Goal: Information Seeking & Learning: Learn about a topic

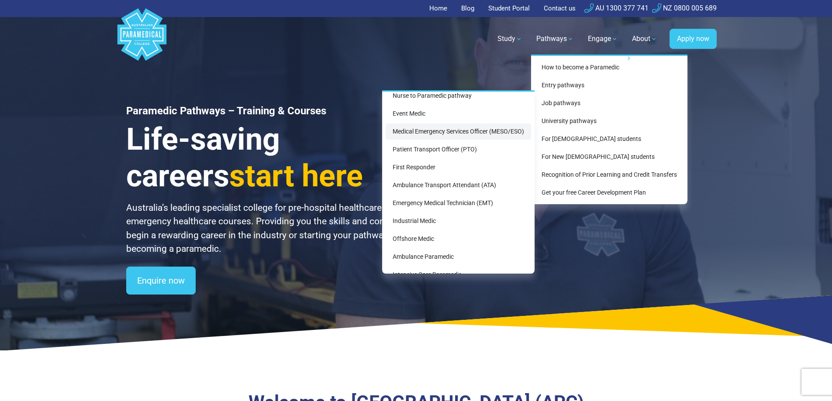
scroll to position [38, 0]
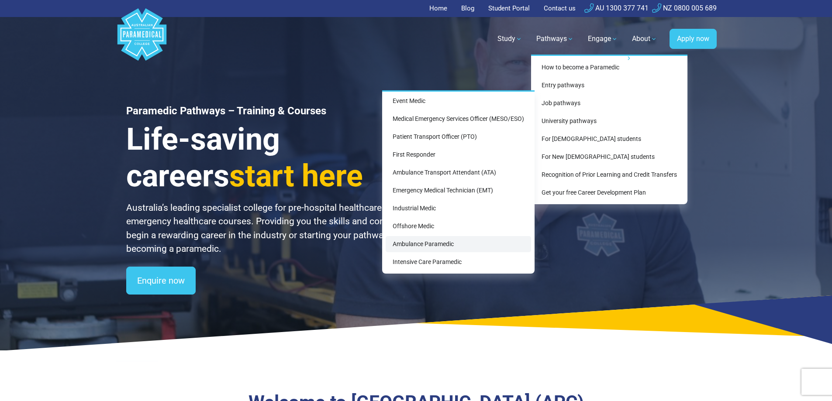
click at [416, 240] on link "Ambulance Paramedic" at bounding box center [458, 244] width 145 height 16
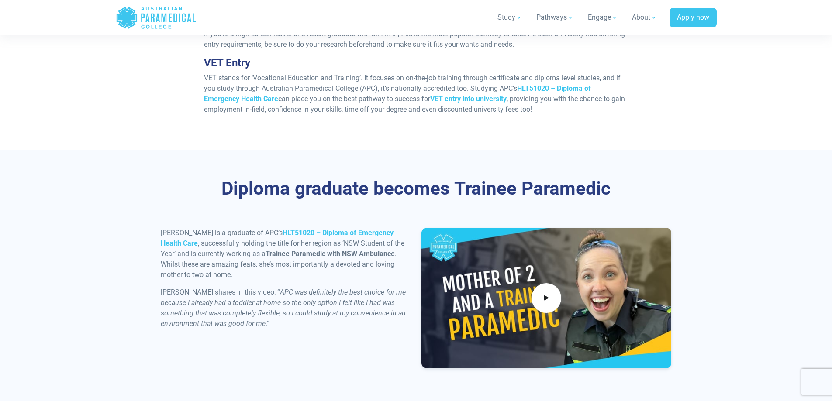
scroll to position [873, 0]
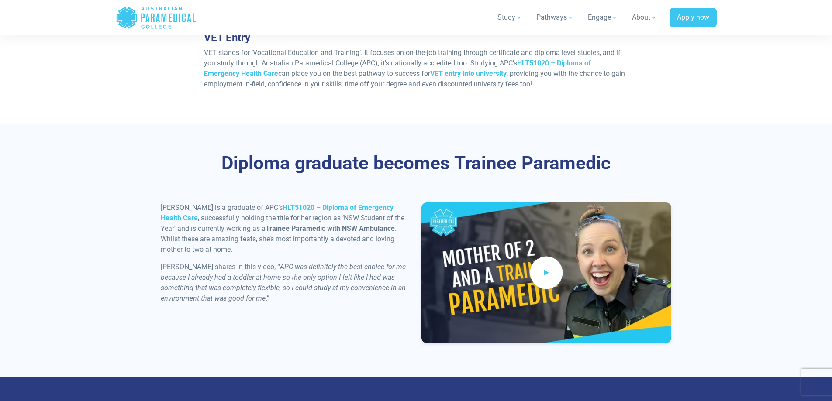
click at [541, 265] on span at bounding box center [546, 272] width 33 height 33
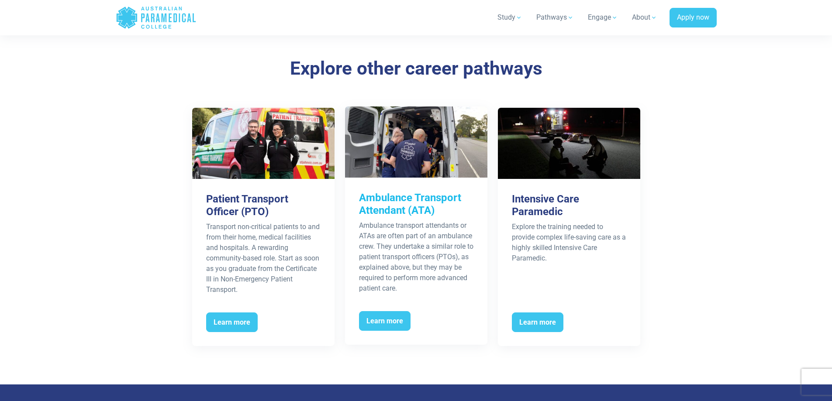
scroll to position [1383, 0]
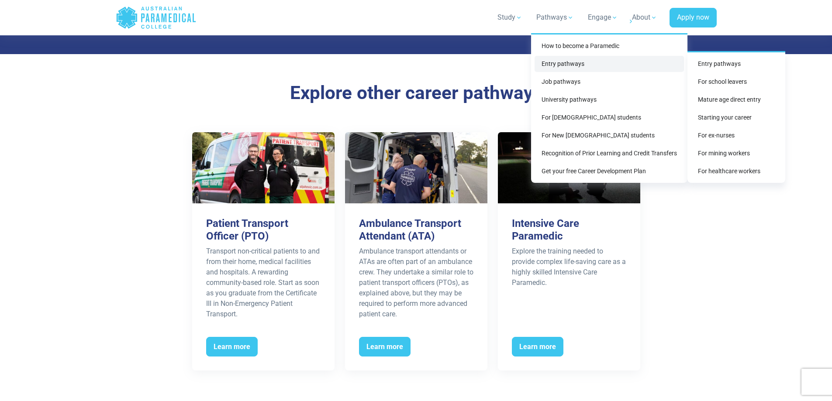
click at [556, 59] on link "Entry pathways" at bounding box center [609, 64] width 149 height 16
click at [742, 99] on link "Mature age direct entry" at bounding box center [736, 100] width 91 height 16
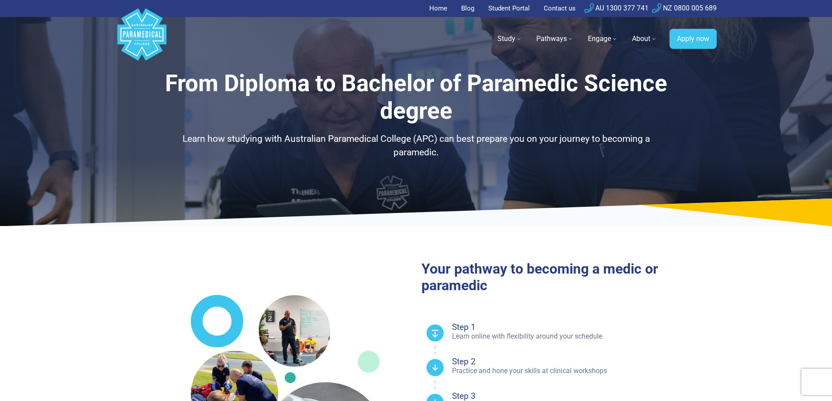
select select "**********"
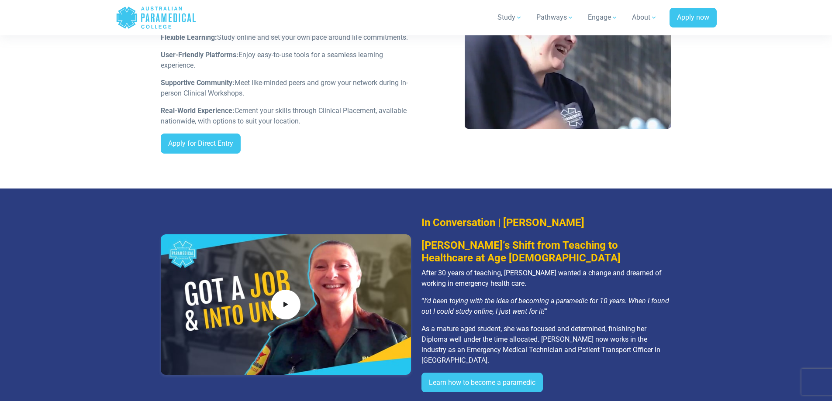
scroll to position [873, 0]
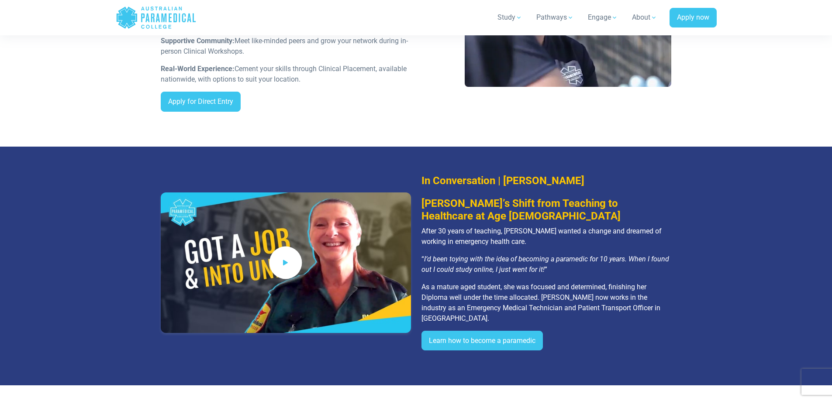
click at [286, 262] on icon at bounding box center [286, 262] width 10 height 14
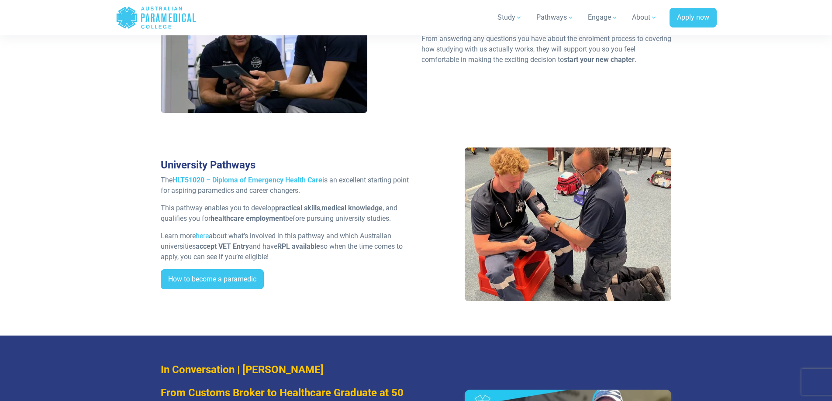
scroll to position [1572, 0]
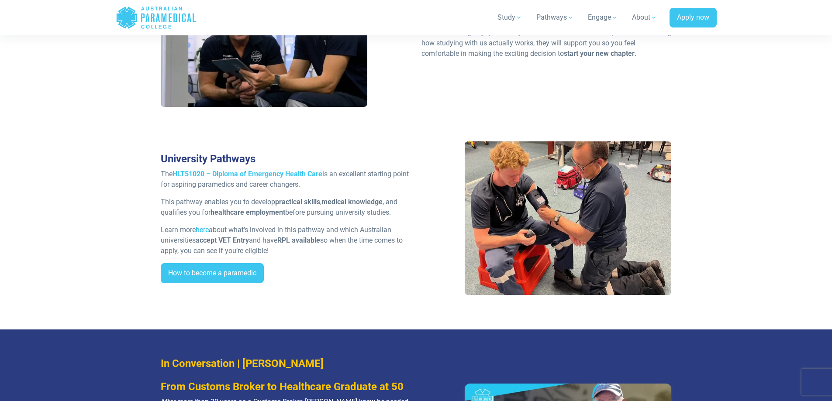
drag, startPoint x: 230, startPoint y: 227, endPoint x: 209, endPoint y: 219, distance: 22.5
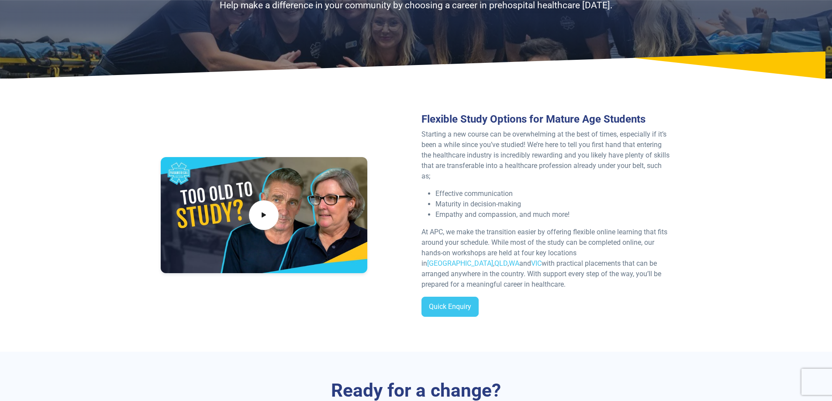
scroll to position [131, 0]
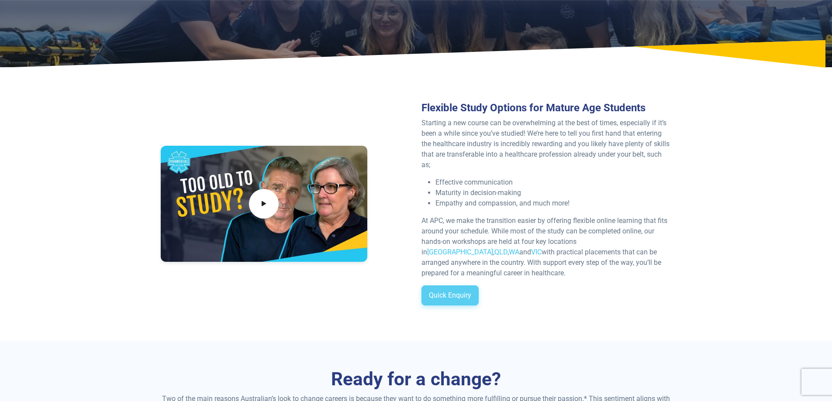
click at [438, 288] on link "Quick Enquiry" at bounding box center [449, 296] width 57 height 20
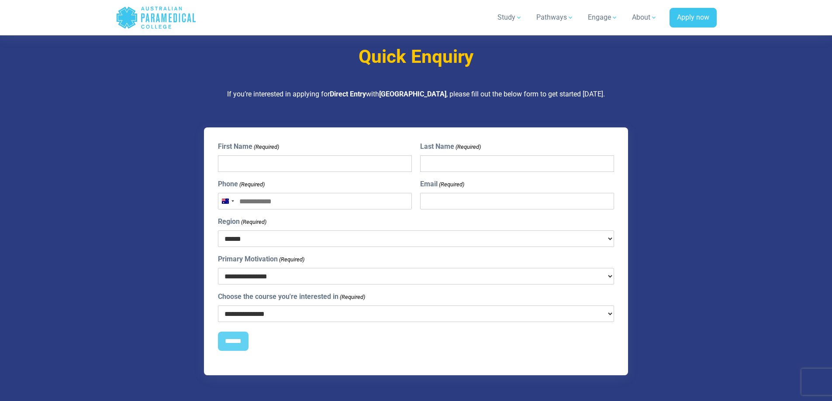
click at [246, 231] on select "****** *** *** *** ** ** *** ** *** **" at bounding box center [416, 239] width 396 height 17
click at [239, 254] on div "**********" at bounding box center [416, 269] width 396 height 31
click at [238, 268] on select "**********" at bounding box center [416, 276] width 396 height 17
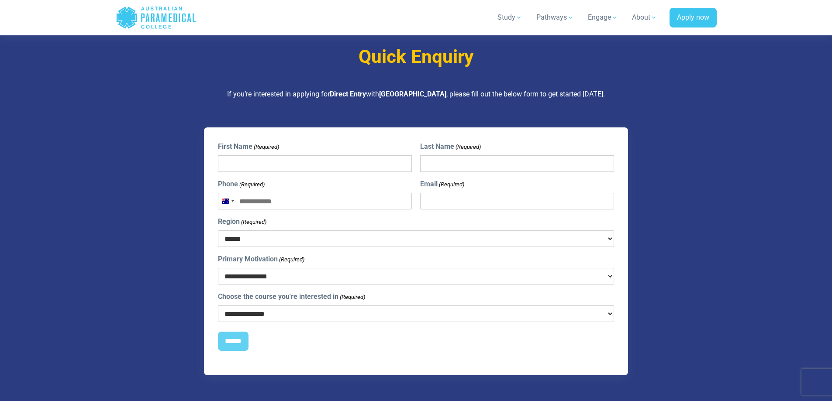
click at [255, 306] on select "**********" at bounding box center [416, 314] width 396 height 17
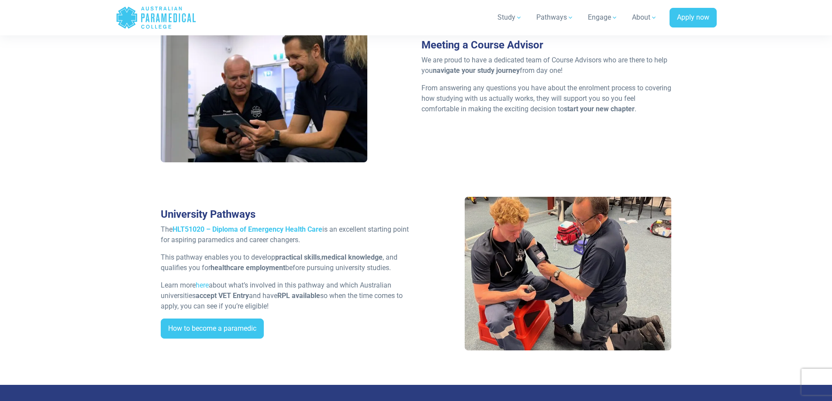
scroll to position [1528, 0]
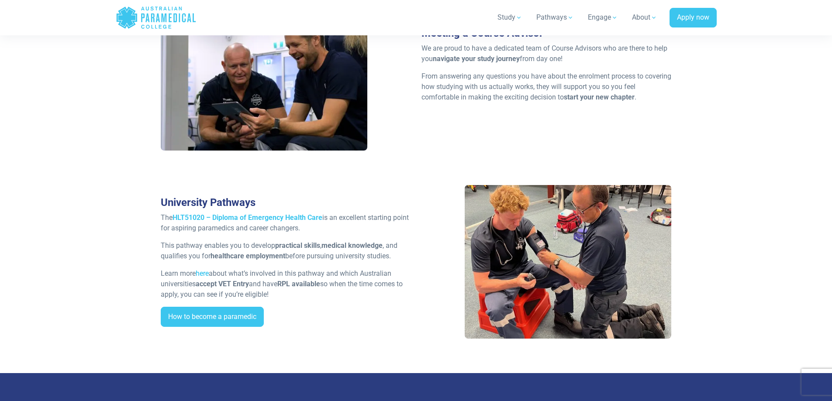
click at [204, 269] on link "here" at bounding box center [202, 273] width 13 height 8
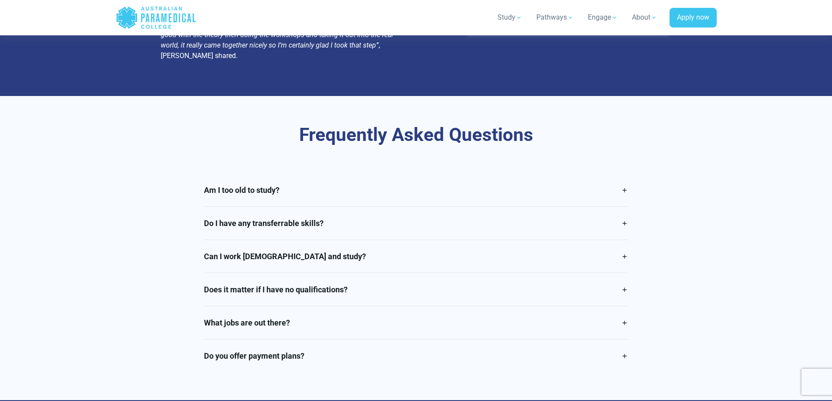
scroll to position [2052, 0]
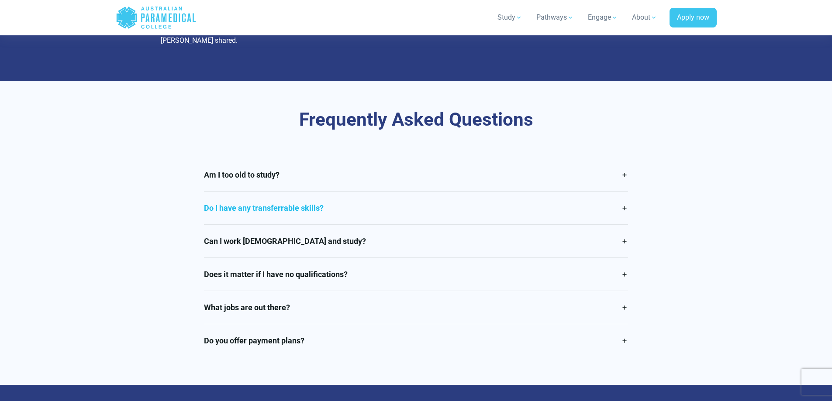
click at [222, 192] on link "Do I have any transferrable skills?" at bounding box center [416, 208] width 424 height 33
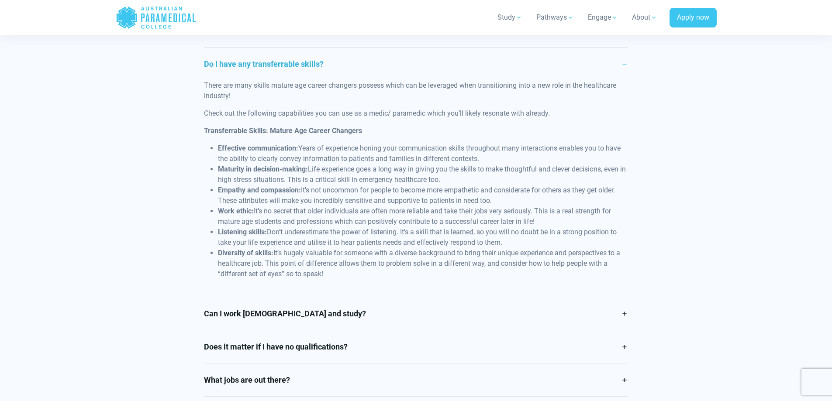
scroll to position [2227, 0]
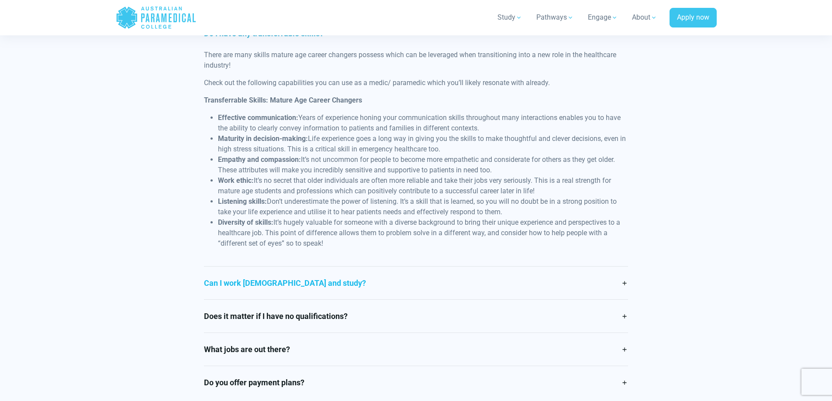
click at [214, 267] on link "Can I work full time and study?" at bounding box center [416, 283] width 424 height 33
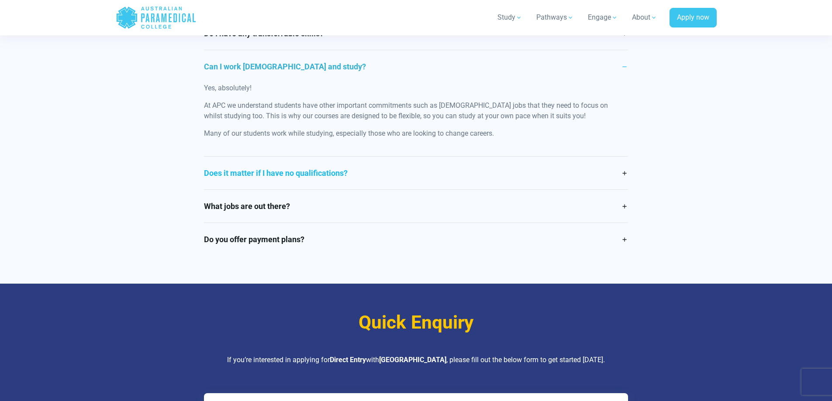
click at [272, 157] on link "Does it matter if I have no qualifications?" at bounding box center [416, 173] width 424 height 33
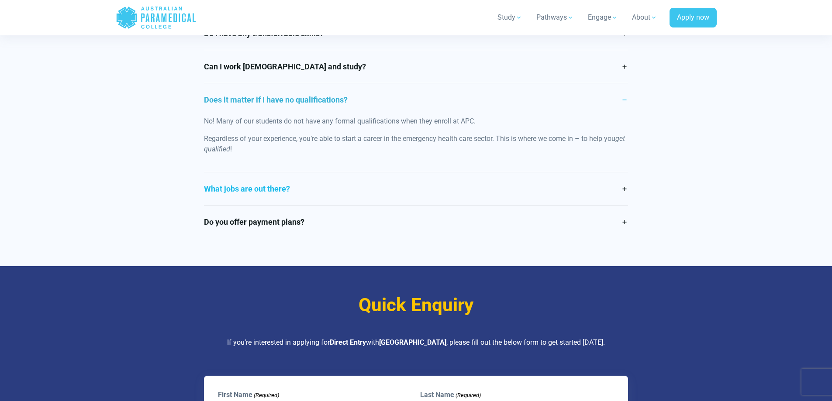
click at [224, 172] on link "What jobs are out there?" at bounding box center [416, 188] width 424 height 33
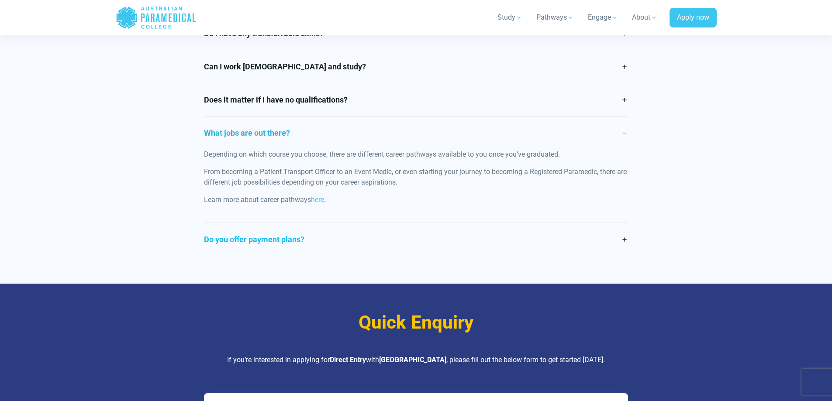
click at [211, 223] on link "Do you offer payment plans?" at bounding box center [416, 239] width 424 height 33
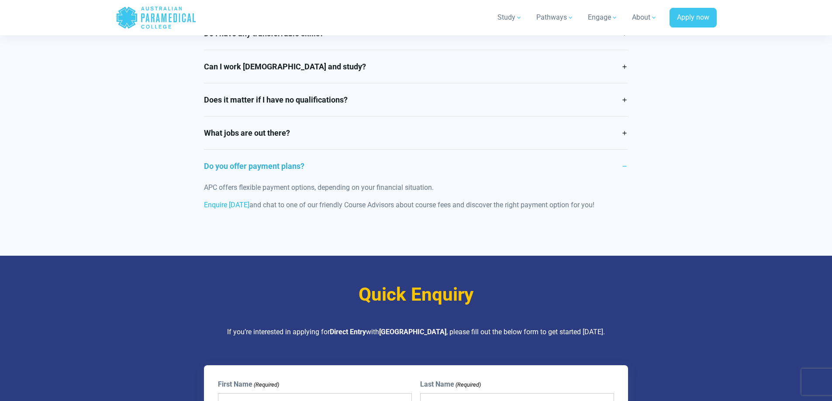
click at [234, 201] on link "Enquire today" at bounding box center [226, 205] width 45 height 8
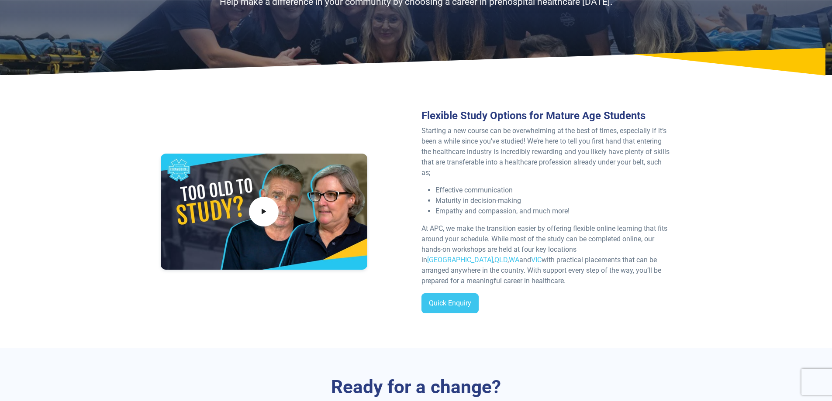
scroll to position [0, 0]
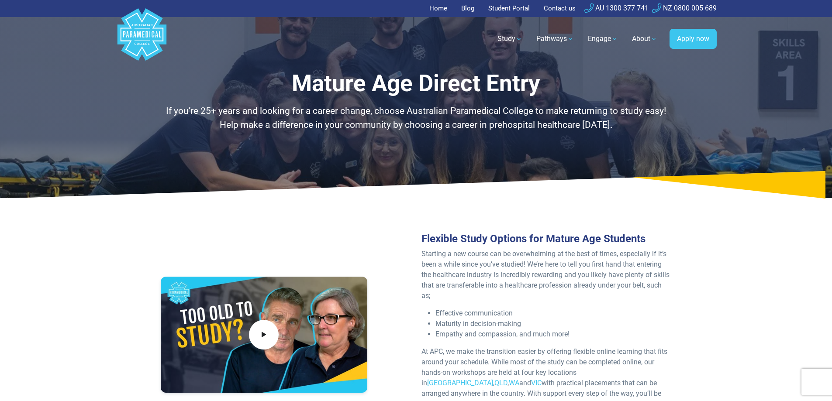
click at [555, 8] on link "Contact us" at bounding box center [559, 8] width 42 height 17
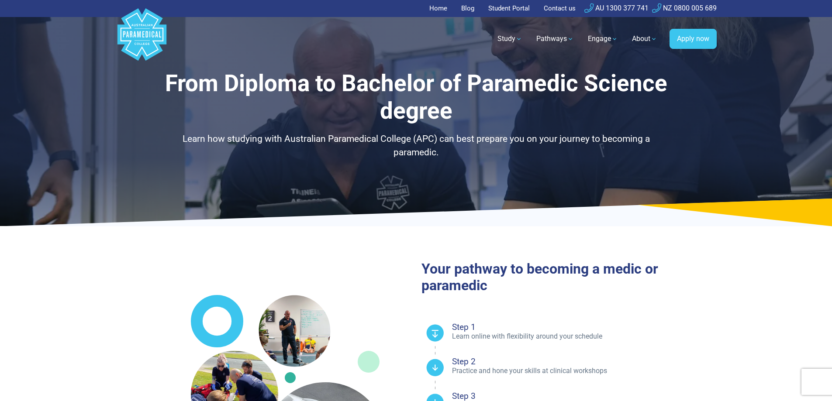
select select "**********"
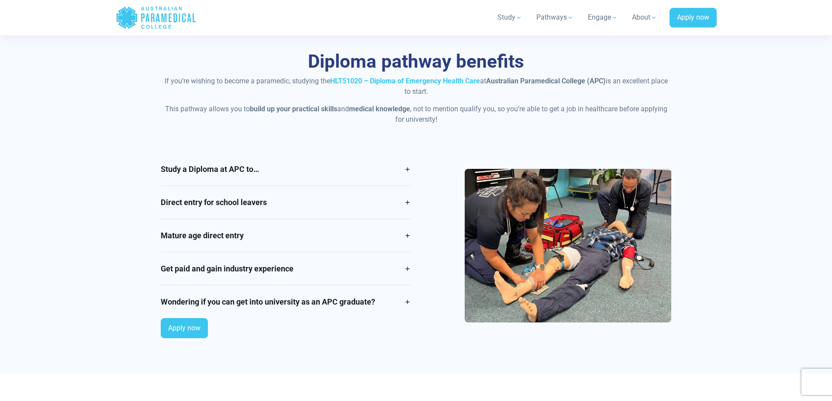
scroll to position [699, 0]
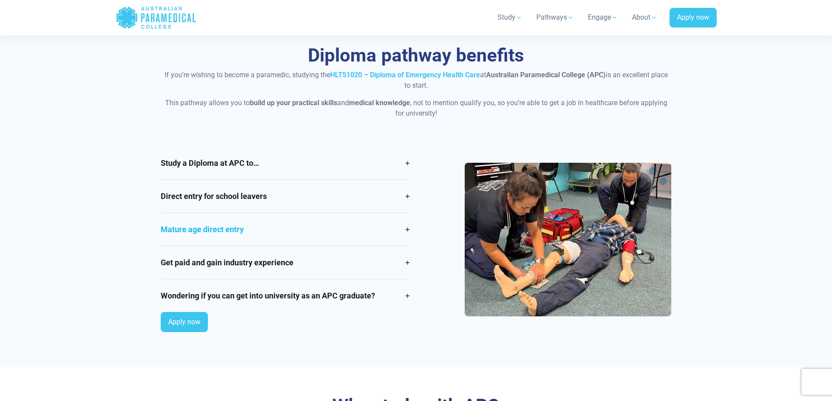
click at [410, 230] on link "Mature age direct entry" at bounding box center [286, 229] width 250 height 33
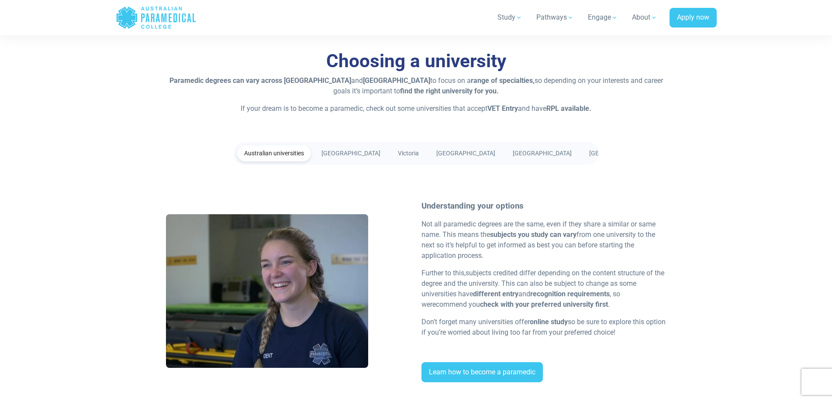
scroll to position [1659, 0]
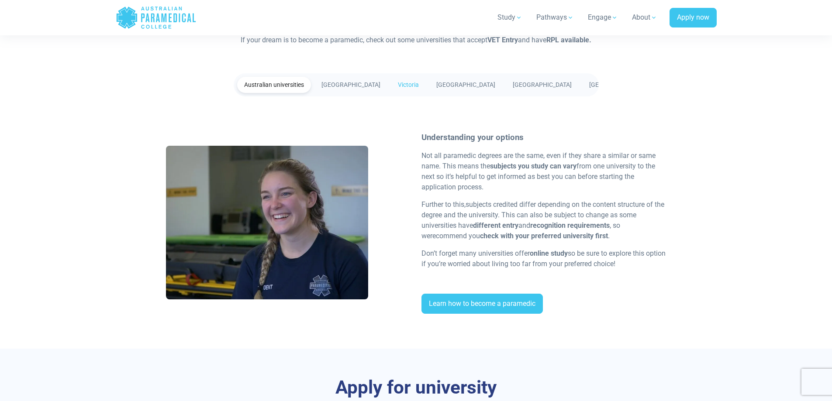
click at [400, 84] on link "Victoria" at bounding box center [408, 85] width 35 height 16
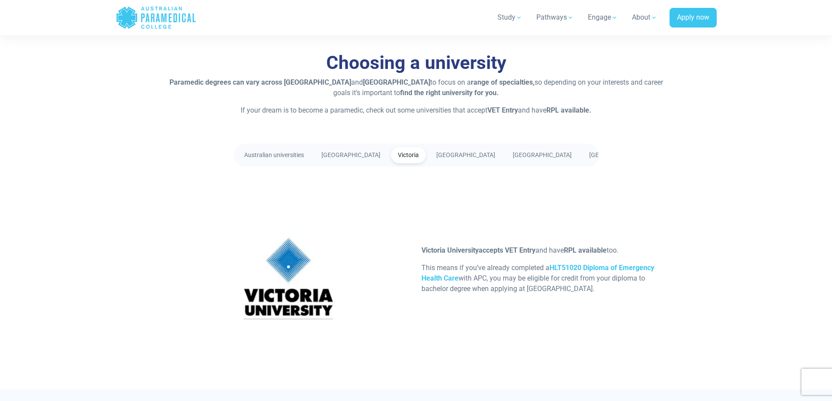
scroll to position [1572, 0]
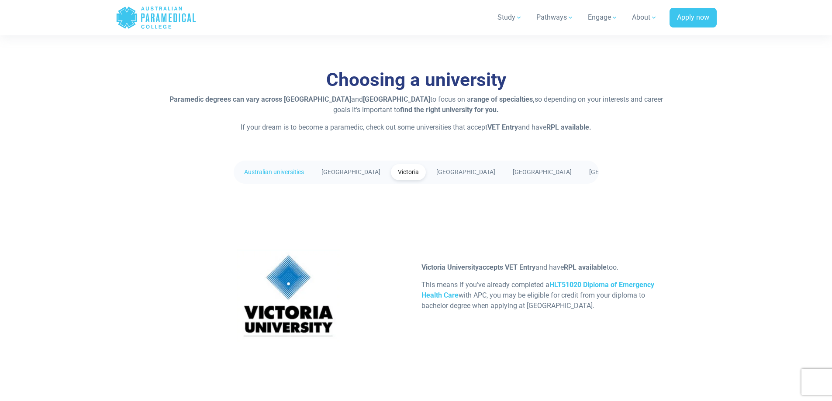
click at [282, 169] on link "Australian universities" at bounding box center [274, 172] width 74 height 16
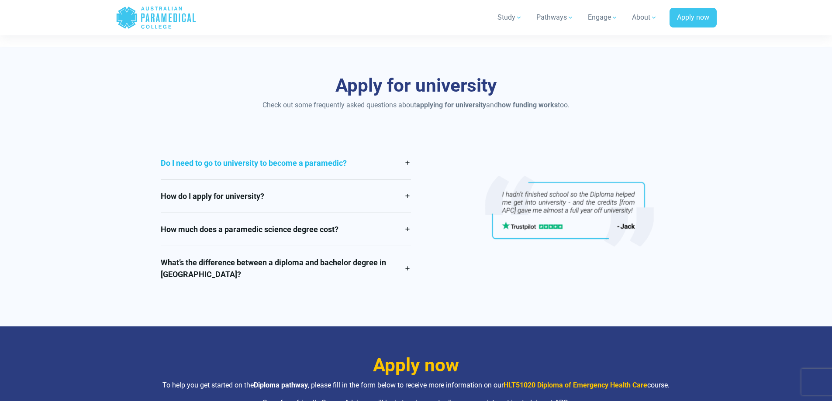
scroll to position [1965, 0]
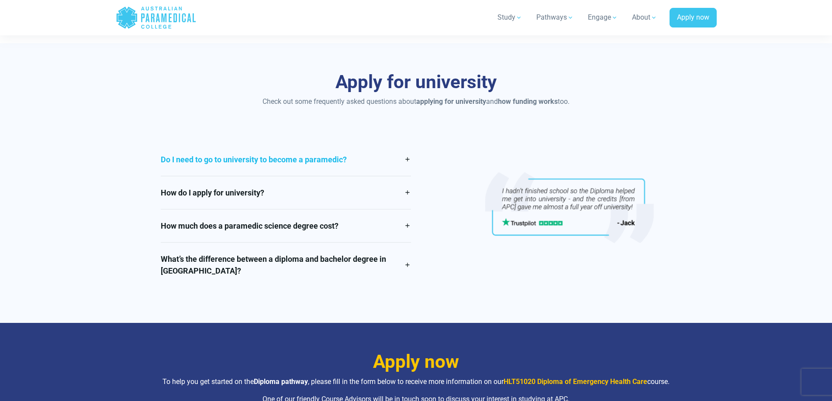
click at [408, 162] on link "Do I need to go to university to become a paramedic?" at bounding box center [286, 159] width 250 height 33
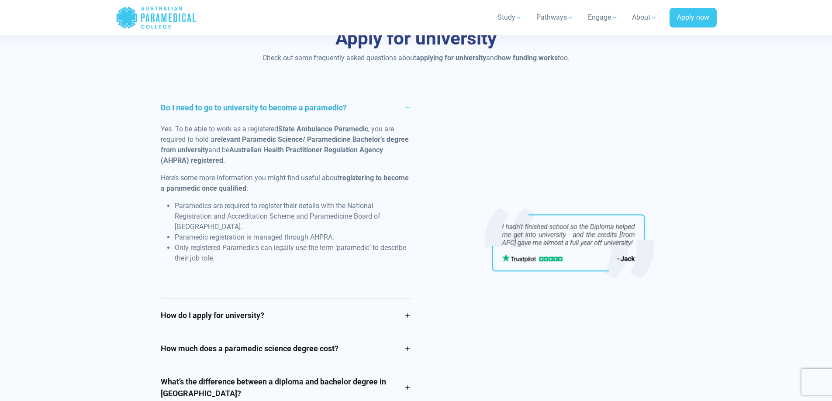
scroll to position [2096, 0]
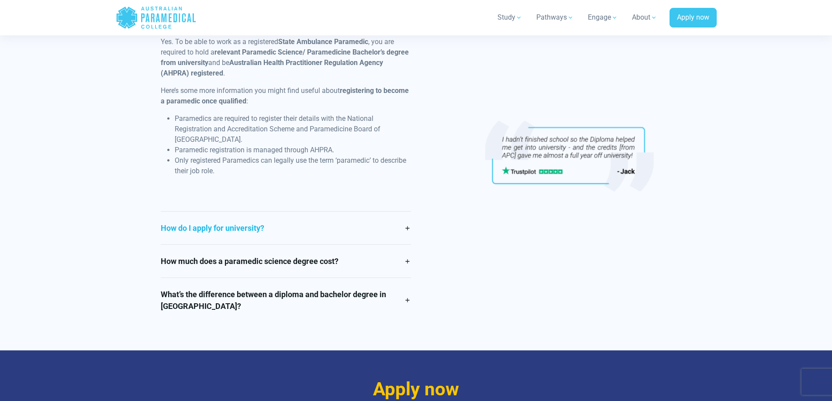
click at [292, 229] on link "How do I apply for university?" at bounding box center [286, 228] width 250 height 33
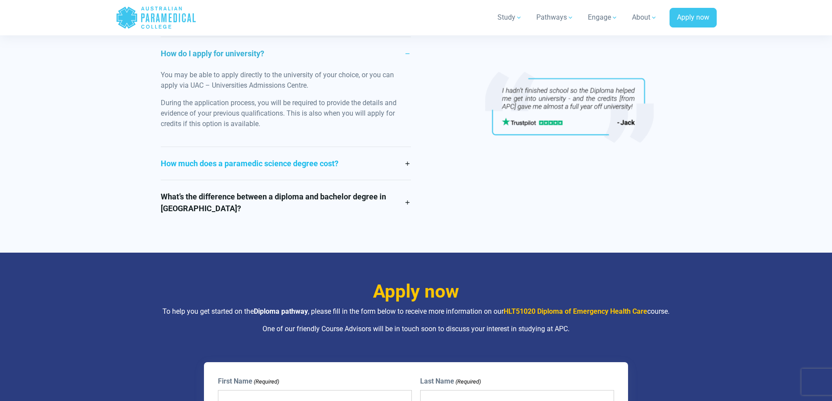
click at [347, 165] on link "How much does a paramedic science degree cost?" at bounding box center [286, 163] width 250 height 33
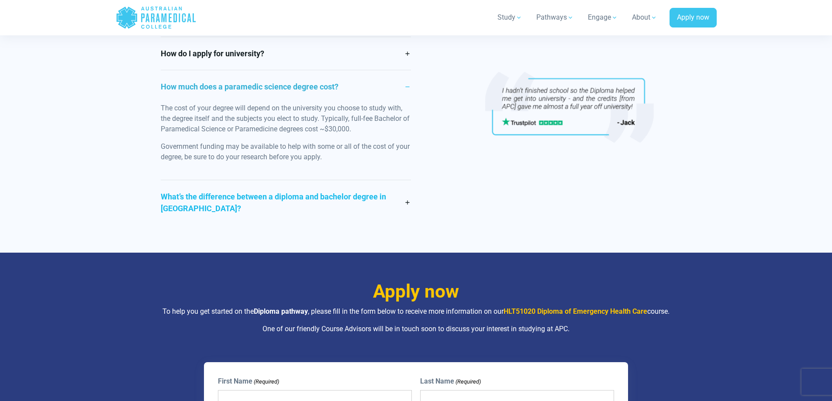
click at [333, 195] on link "What’s the difference between a diploma and bachelor degree in Australia?" at bounding box center [286, 202] width 250 height 45
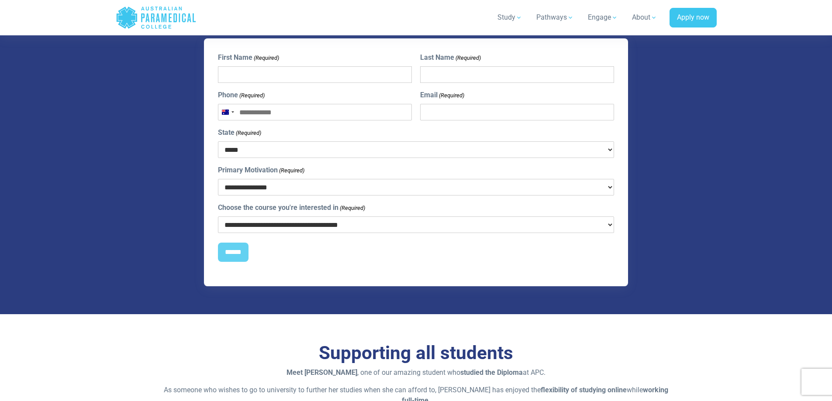
scroll to position [2489, 0]
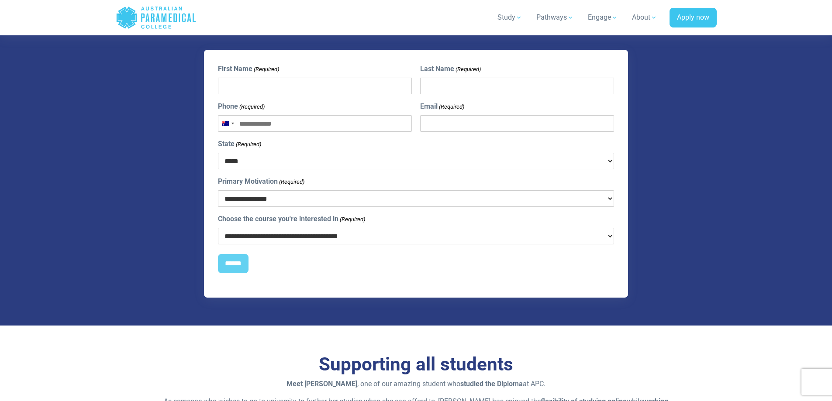
click at [335, 245] on select "**********" at bounding box center [416, 236] width 396 height 17
click at [154, 266] on div "**********" at bounding box center [415, 132] width 611 height 385
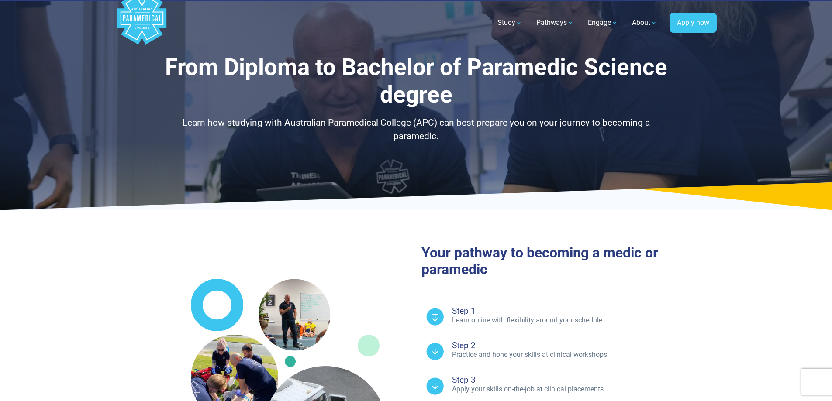
scroll to position [0, 0]
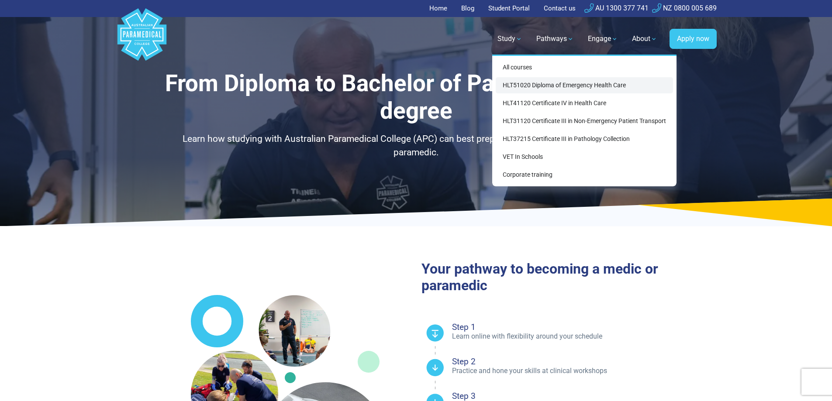
click at [574, 87] on link "HLT51020 Diploma of Emergency Health Care" at bounding box center [584, 85] width 177 height 16
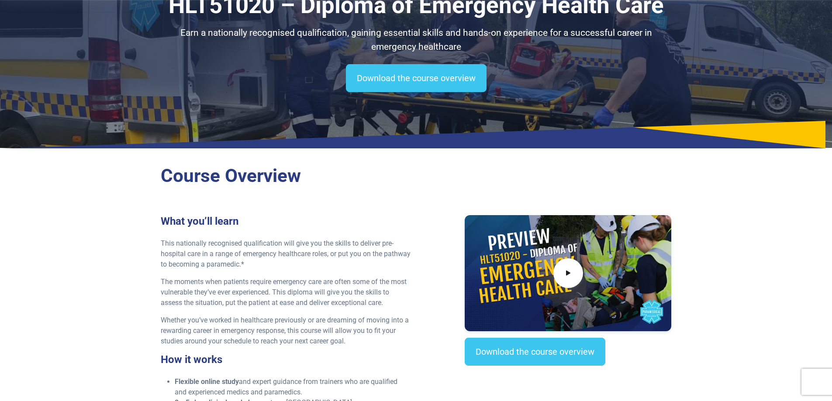
scroll to position [87, 0]
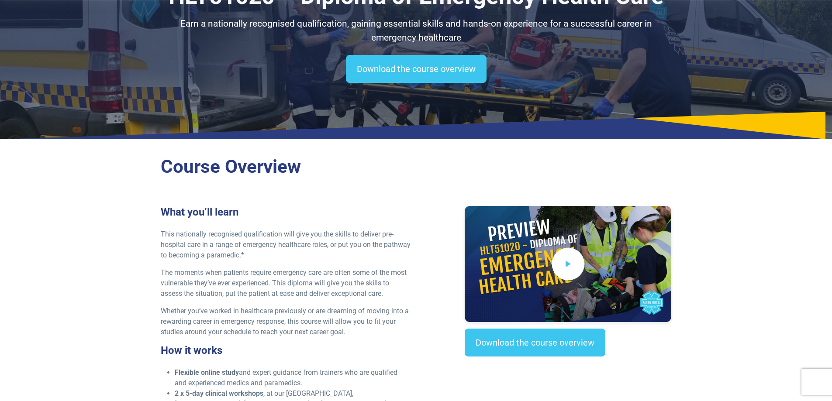
click at [573, 271] on icon at bounding box center [568, 264] width 10 height 14
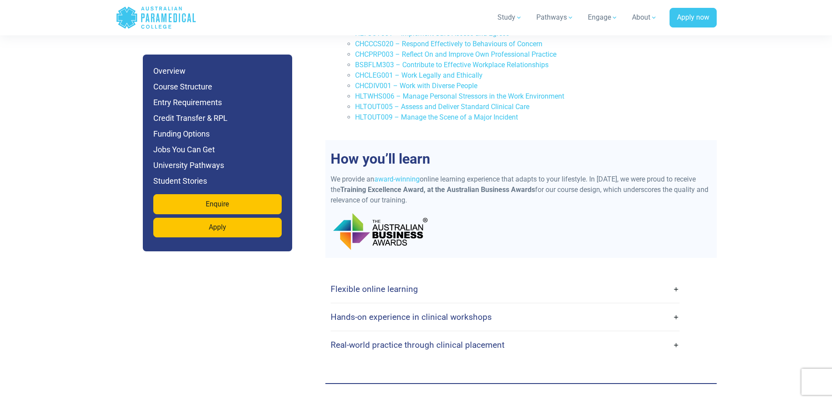
scroll to position [2052, 0]
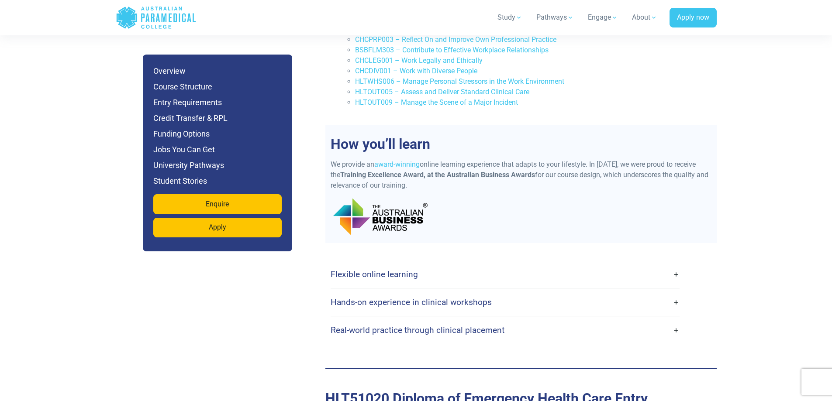
click at [674, 264] on link "Flexible online learning" at bounding box center [505, 274] width 349 height 21
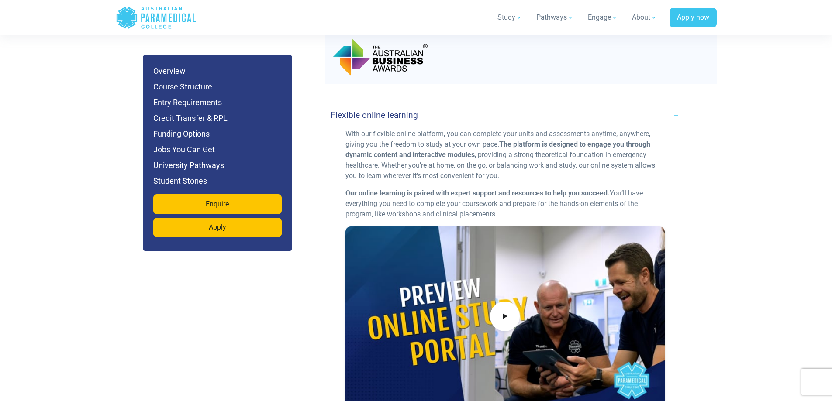
scroll to position [2227, 0]
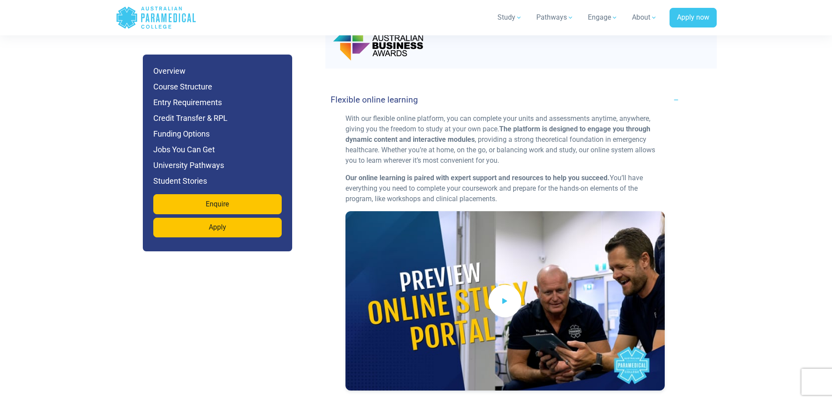
click at [507, 294] on icon at bounding box center [505, 301] width 10 height 14
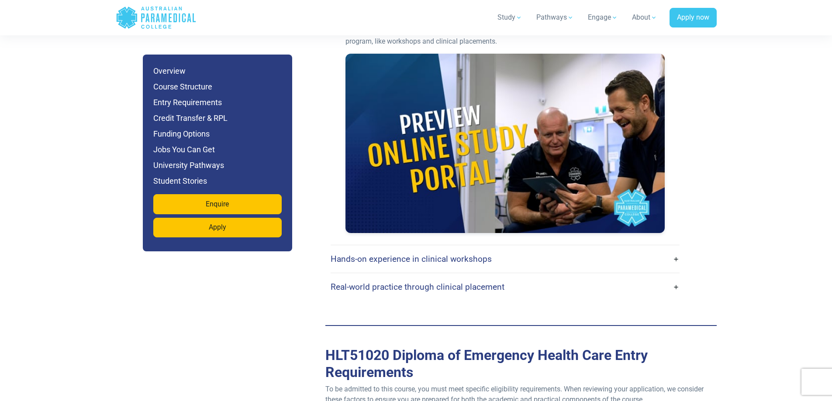
scroll to position [2402, 0]
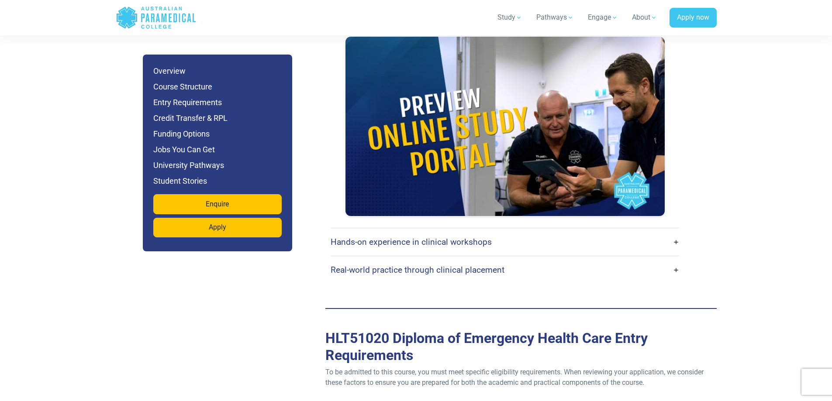
click at [676, 232] on link "Hands-on experience in clinical workshops" at bounding box center [505, 242] width 349 height 21
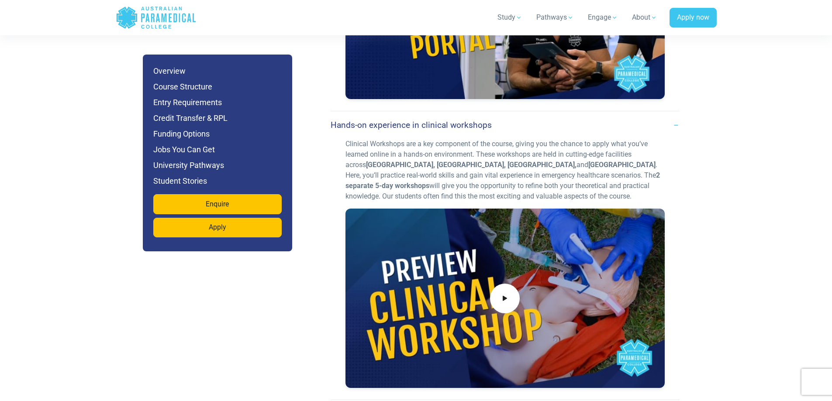
scroll to position [2533, 0]
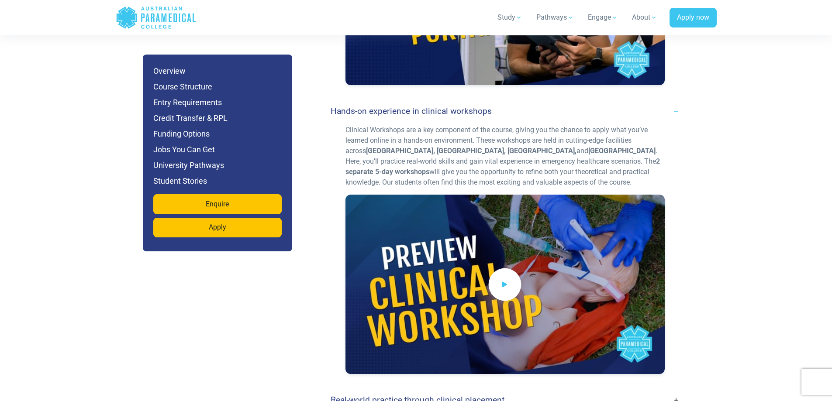
click at [503, 277] on icon at bounding box center [505, 284] width 10 height 14
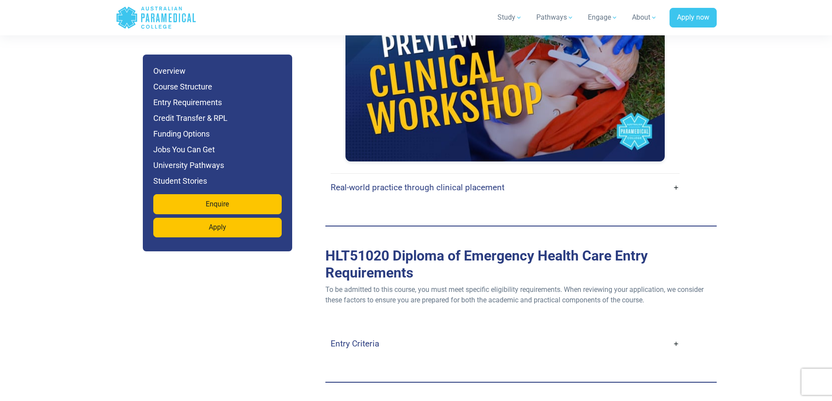
scroll to position [2751, 0]
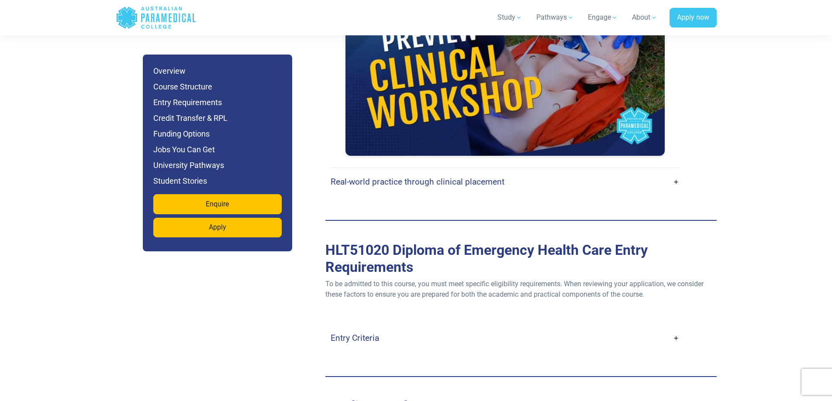
click at [674, 172] on link "Real-world practice through clinical placement" at bounding box center [505, 182] width 349 height 21
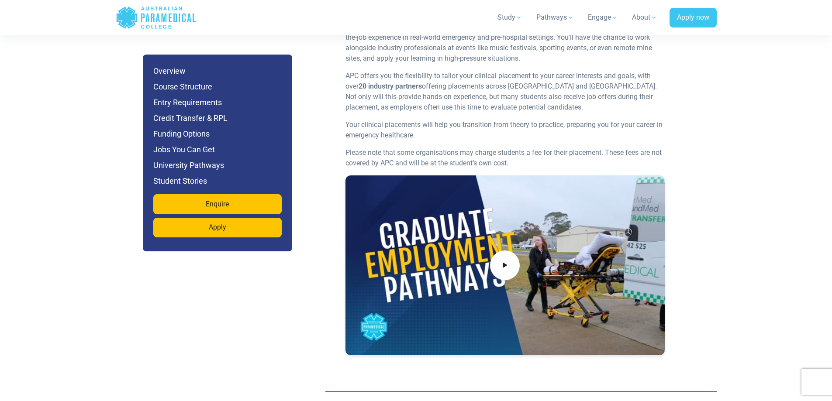
scroll to position [2926, 0]
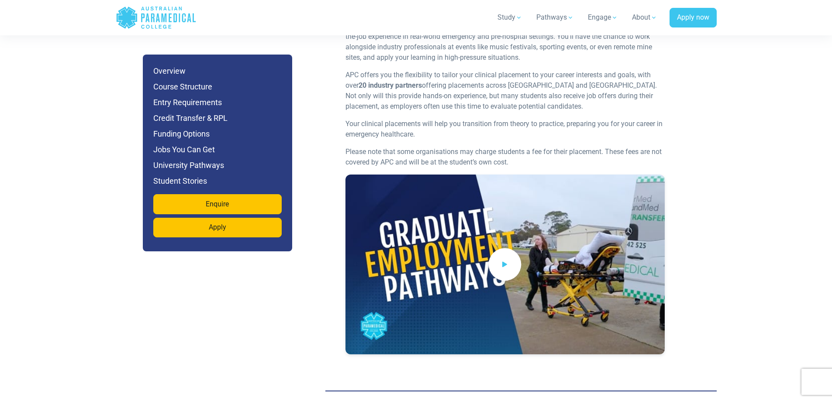
click at [505, 257] on icon at bounding box center [505, 264] width 10 height 14
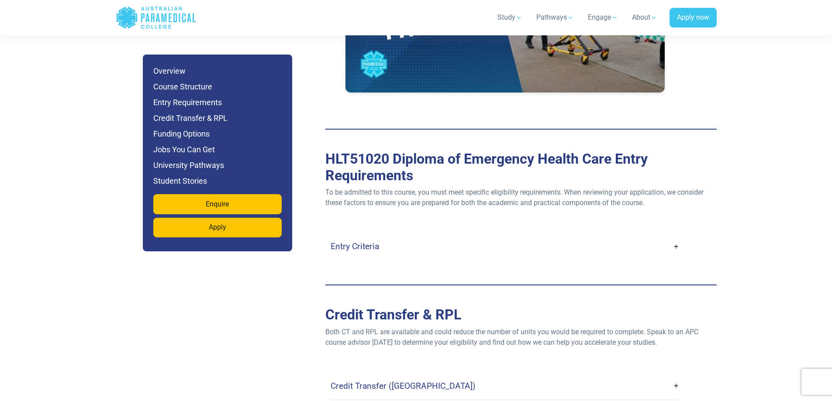
scroll to position [3232, 0]
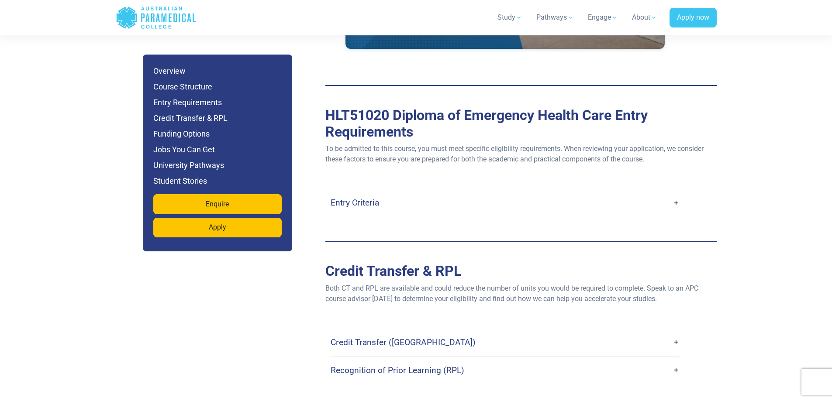
click at [366, 198] on h4 "Entry Criteria" at bounding box center [355, 203] width 48 height 10
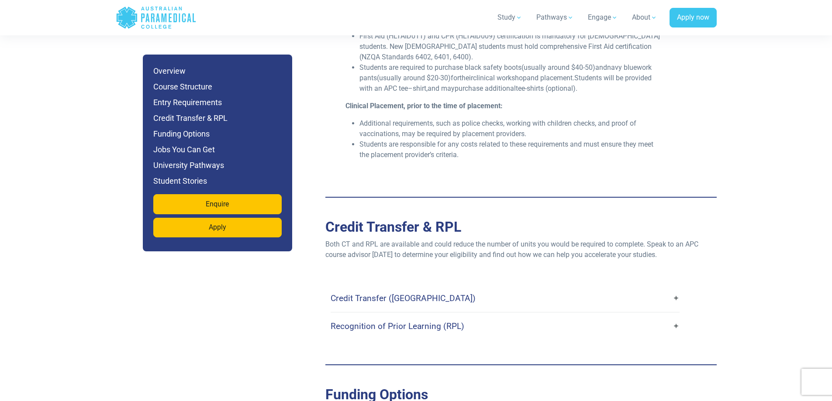
scroll to position [3625, 0]
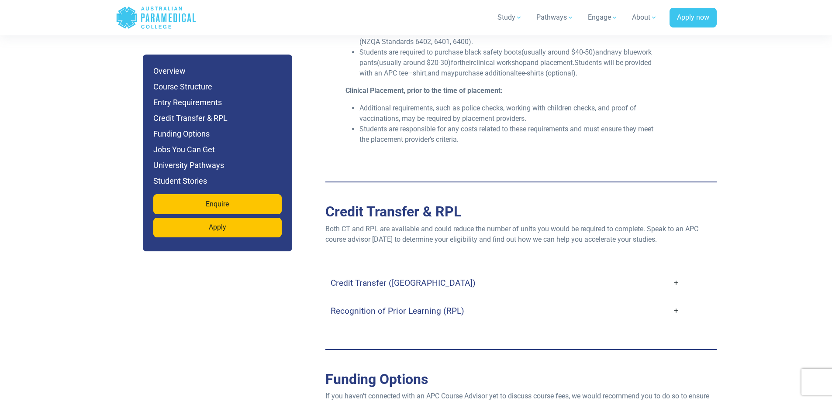
click at [341, 278] on h4 "Credit Transfer (CT)" at bounding box center [403, 283] width 145 height 10
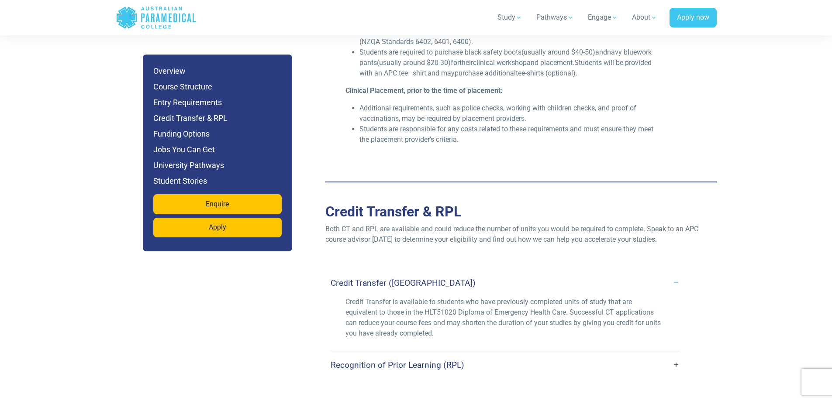
click at [448, 360] on h4 "Recognition of Prior Learning (RPL)" at bounding box center [398, 365] width 134 height 10
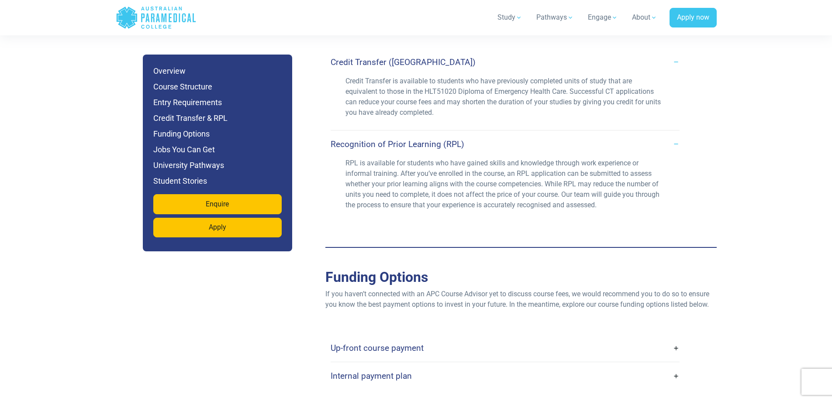
scroll to position [3887, 0]
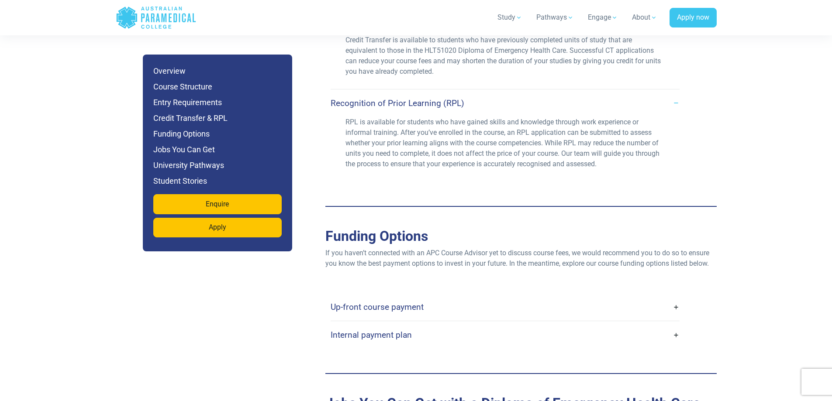
click at [411, 302] on h4 "Up-front course payment" at bounding box center [377, 307] width 93 height 10
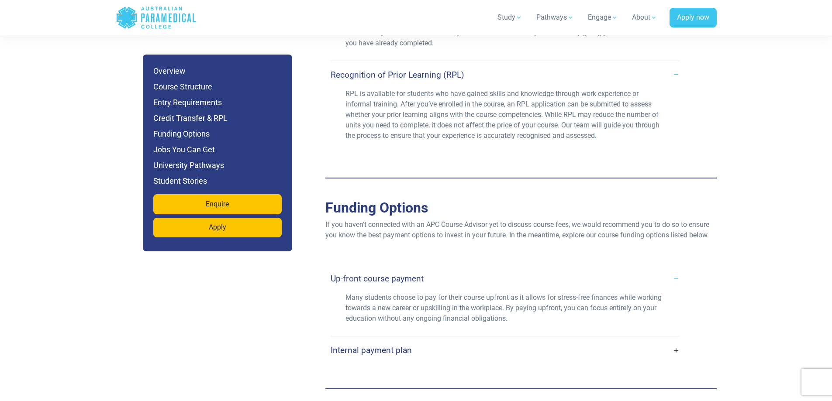
scroll to position [3930, 0]
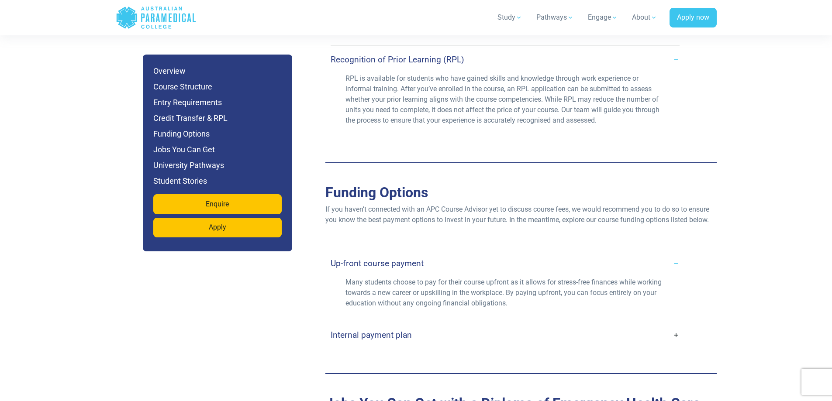
click at [393, 325] on link "Internal payment plan" at bounding box center [505, 335] width 349 height 21
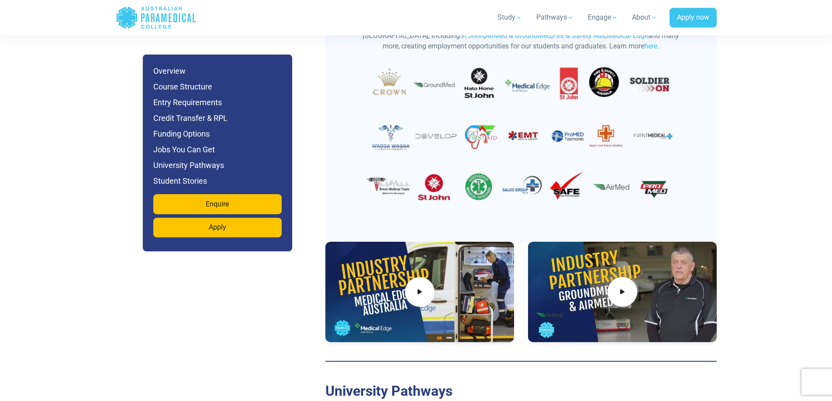
scroll to position [4673, 0]
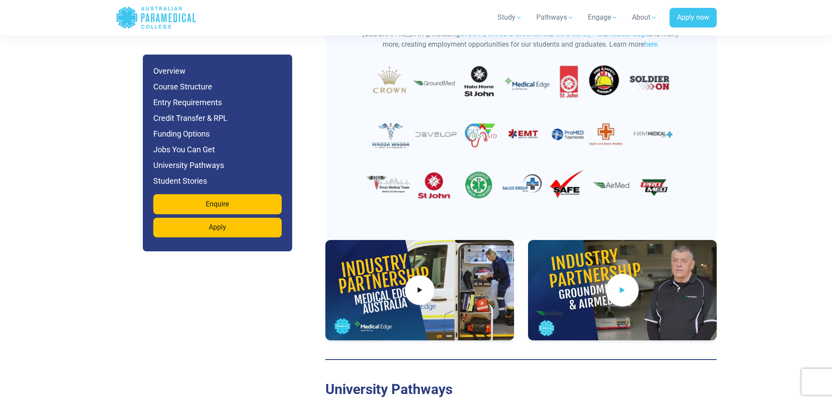
click at [617, 274] on span at bounding box center [622, 290] width 33 height 33
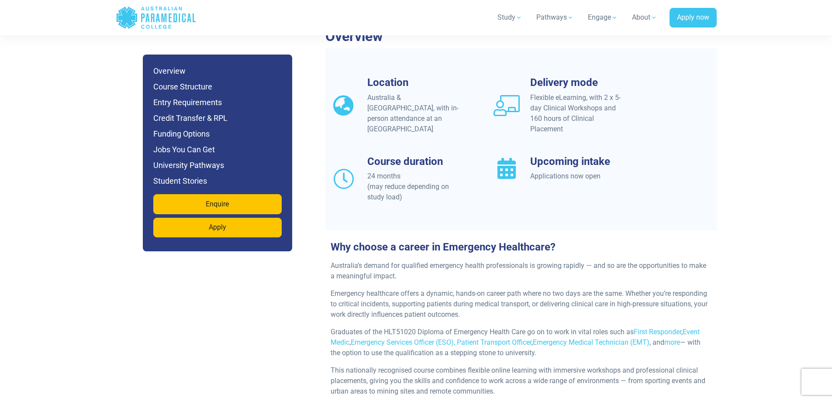
scroll to position [1004, 0]
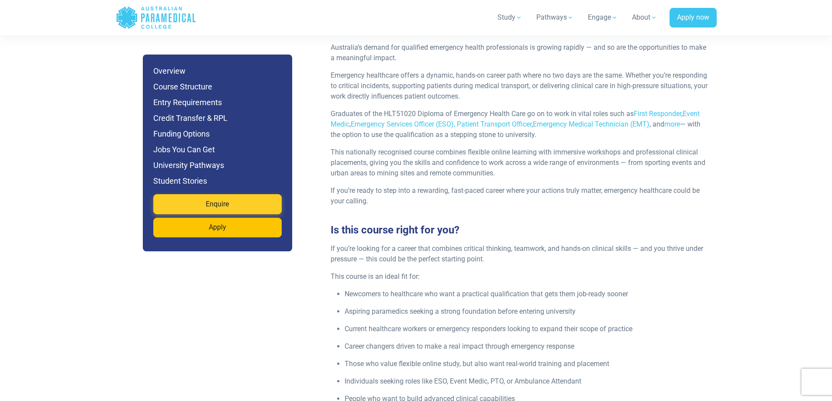
click at [190, 214] on link "Enquire" at bounding box center [217, 204] width 128 height 20
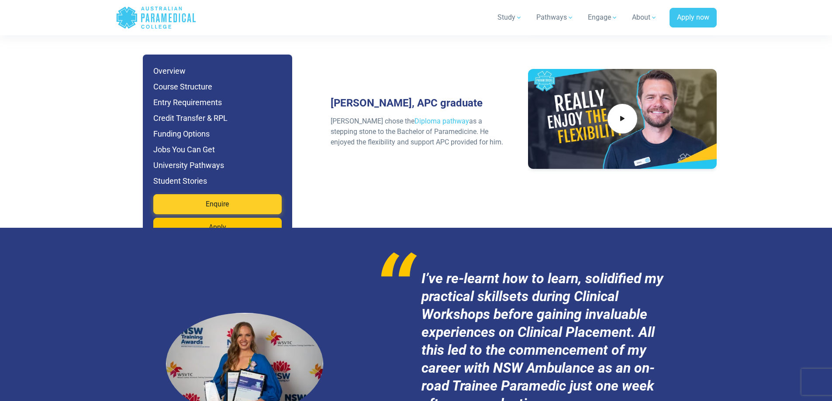
scroll to position [5508, 0]
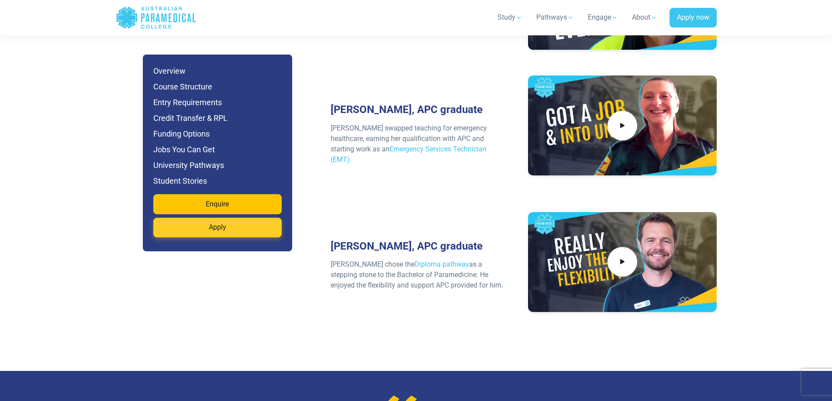
click at [210, 231] on link "Apply" at bounding box center [217, 228] width 128 height 20
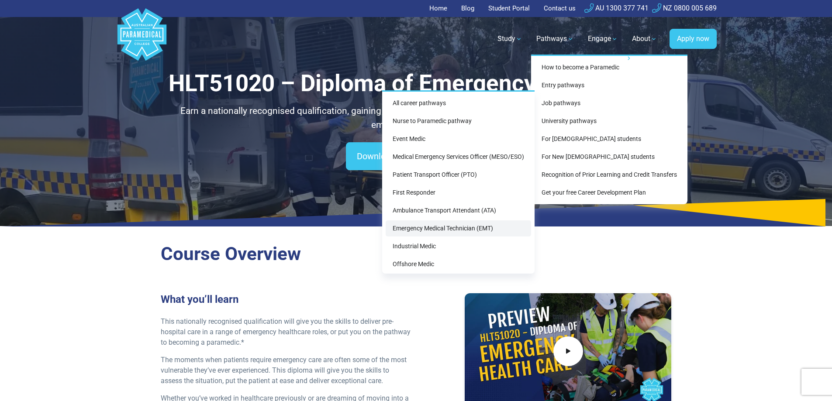
scroll to position [38, 0]
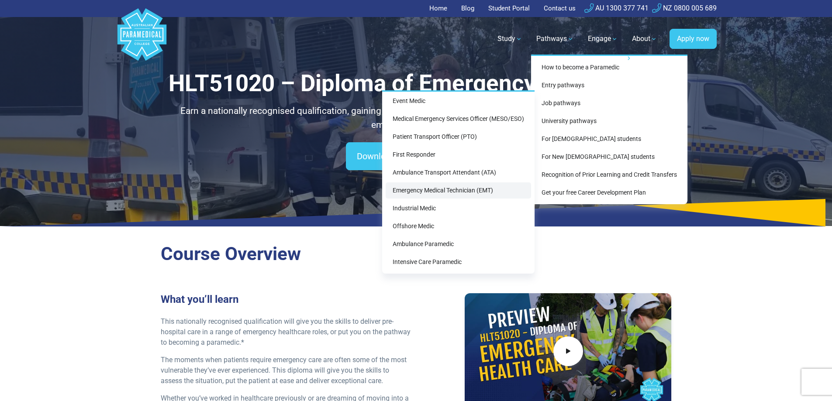
click at [417, 192] on link "Emergency Medical Technician (EMT)" at bounding box center [458, 191] width 145 height 16
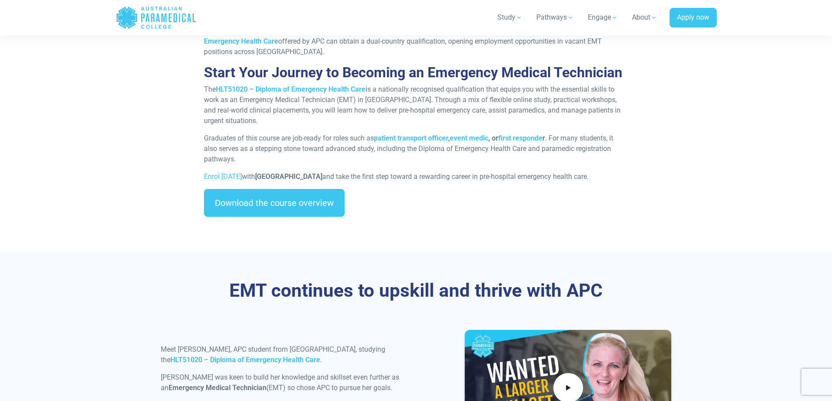
scroll to position [873, 0]
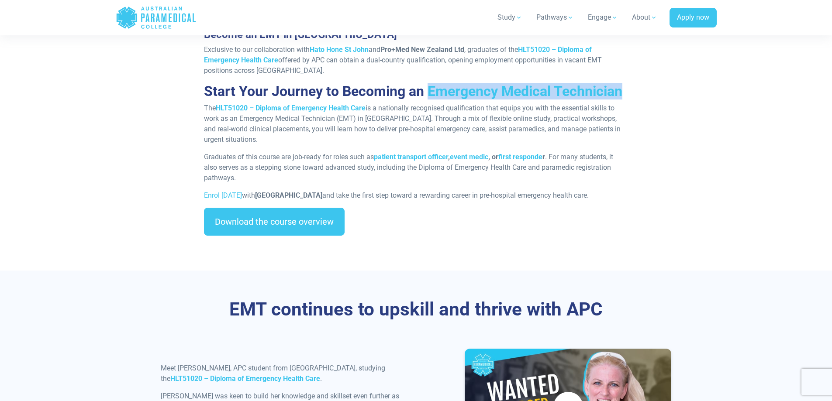
drag, startPoint x: 628, startPoint y: 69, endPoint x: 429, endPoint y: 63, distance: 198.8
click at [429, 63] on div "Become an EMT in Australia In Australia, the requirements vary by state, howeve…" at bounding box center [416, 113] width 435 height 259
copy h2 "Emergency Medical Technician"
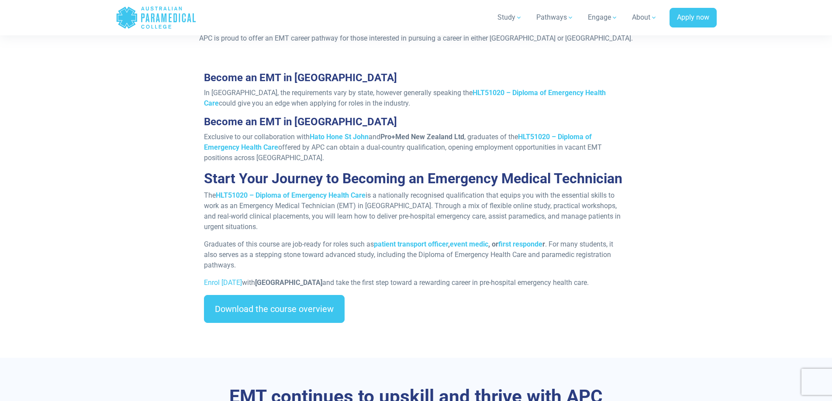
click at [69, 152] on section "How to become an EMT in Australia and New Zealand APC is proud to offer an EMT …" at bounding box center [416, 158] width 832 height 400
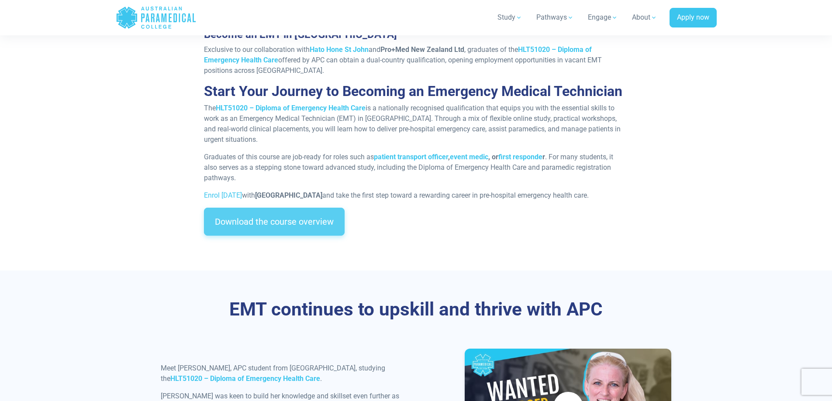
click at [295, 208] on link "Download the course overview" at bounding box center [274, 222] width 141 height 28
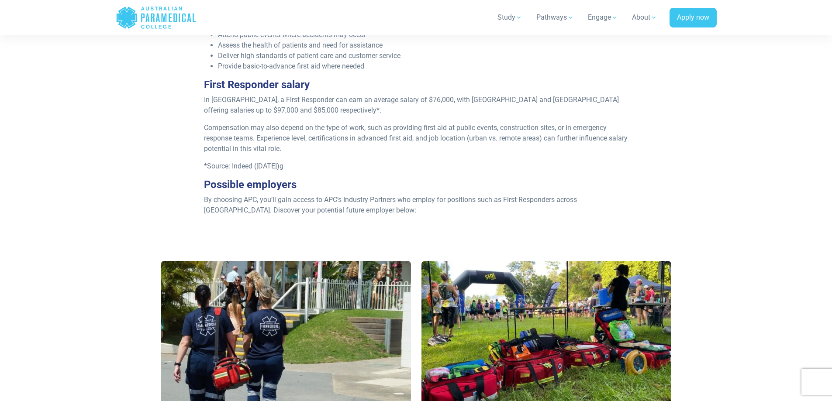
scroll to position [175, 0]
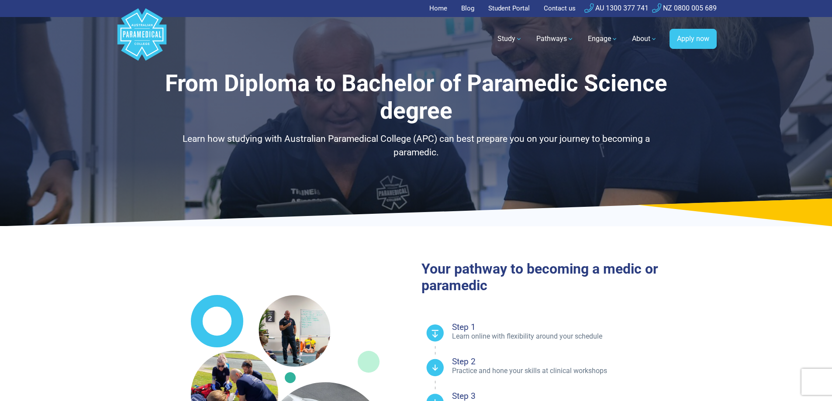
select select "**********"
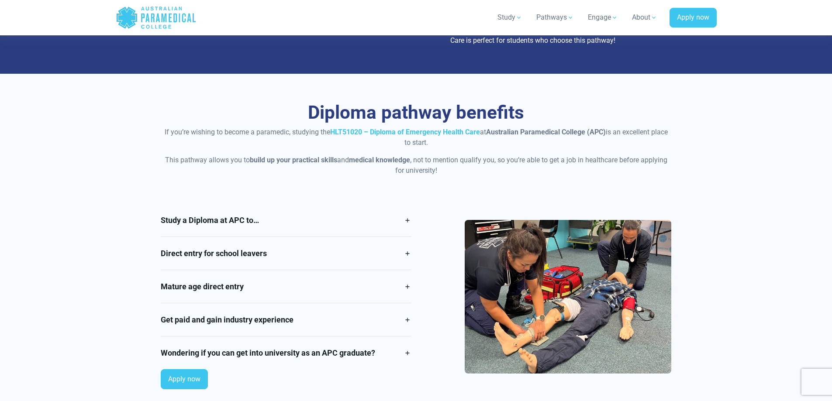
scroll to position [655, 0]
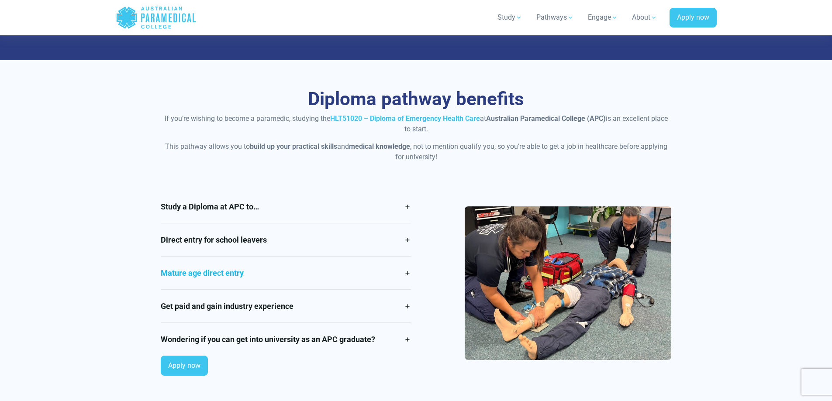
click at [231, 269] on link "Mature age direct entry" at bounding box center [286, 273] width 250 height 33
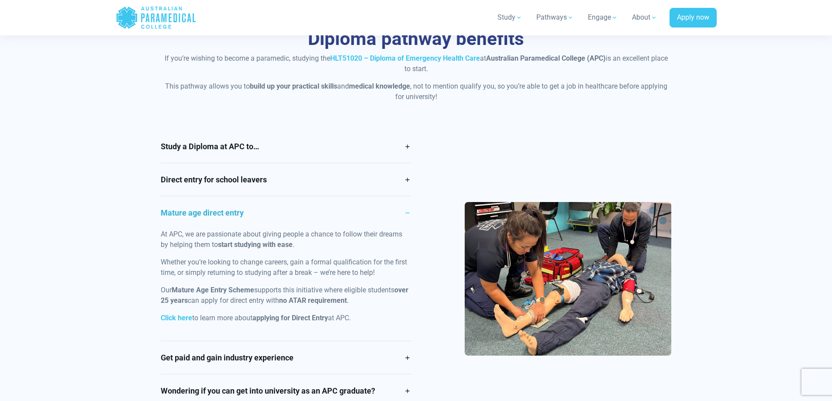
scroll to position [742, 0]
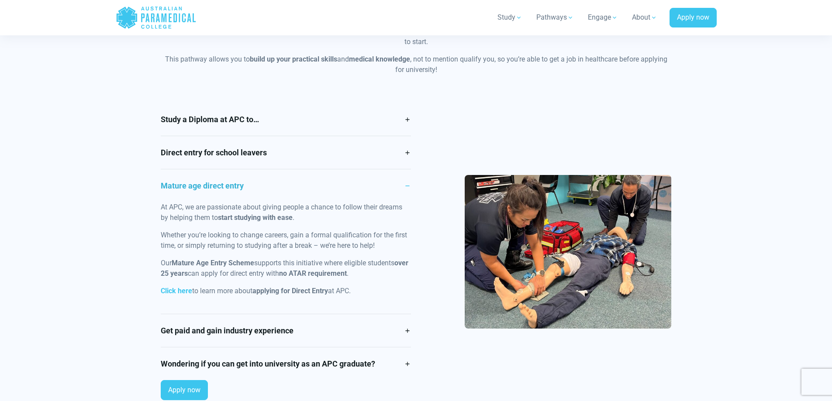
click at [238, 193] on link "Mature age direct entry" at bounding box center [286, 185] width 250 height 33
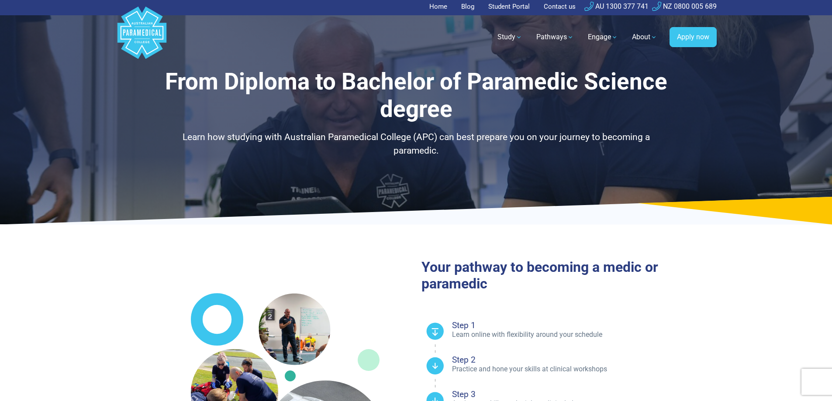
scroll to position [0, 0]
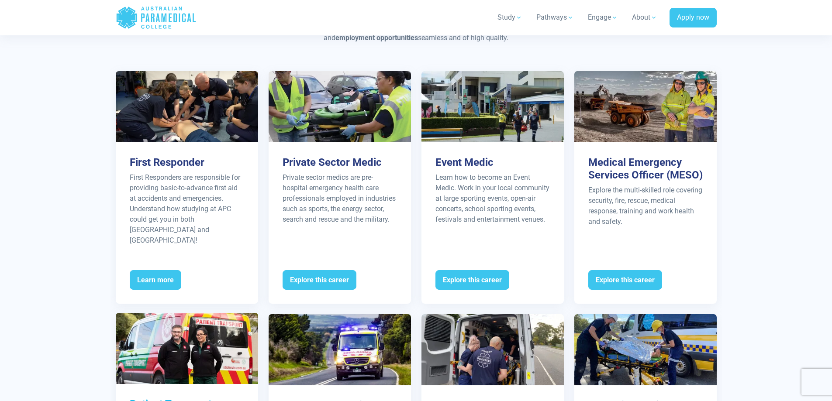
scroll to position [873, 0]
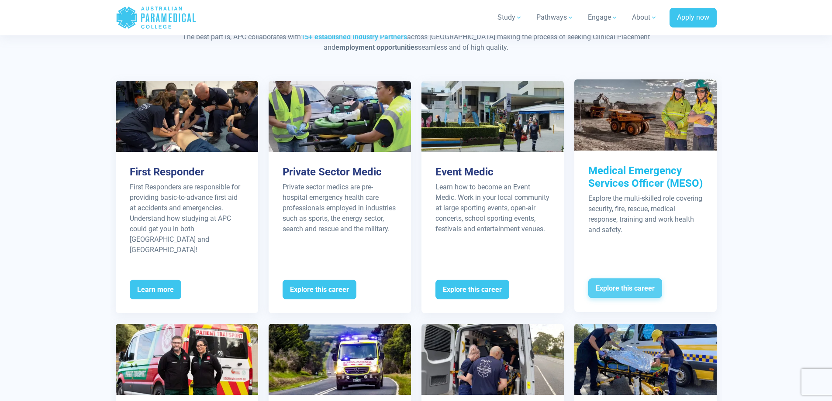
click at [625, 283] on span "Explore this career" at bounding box center [625, 289] width 74 height 20
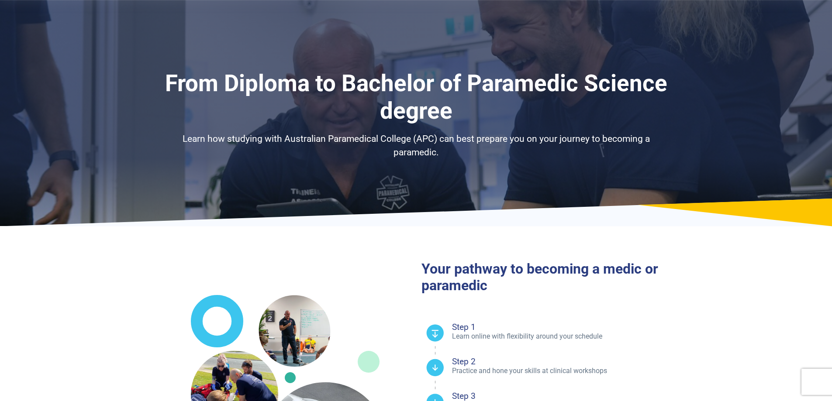
select select "**********"
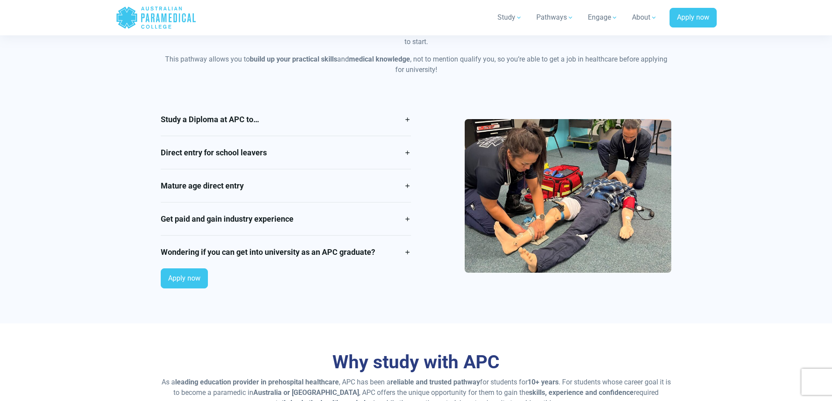
scroll to position [699, 0]
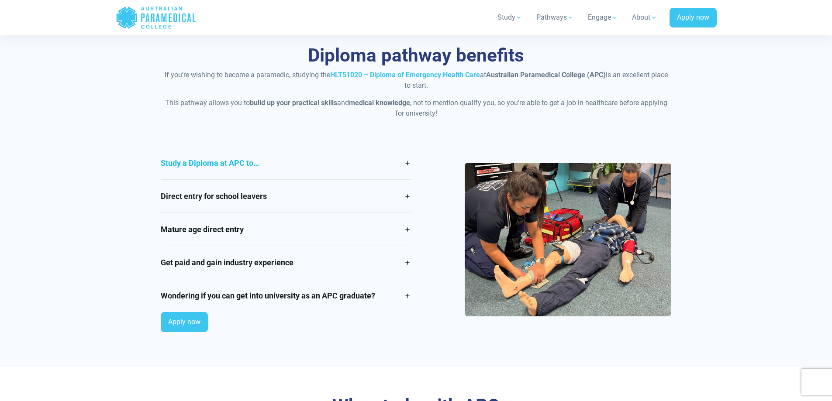
click at [303, 165] on link "Study a Diploma at APC to…" at bounding box center [286, 163] width 250 height 33
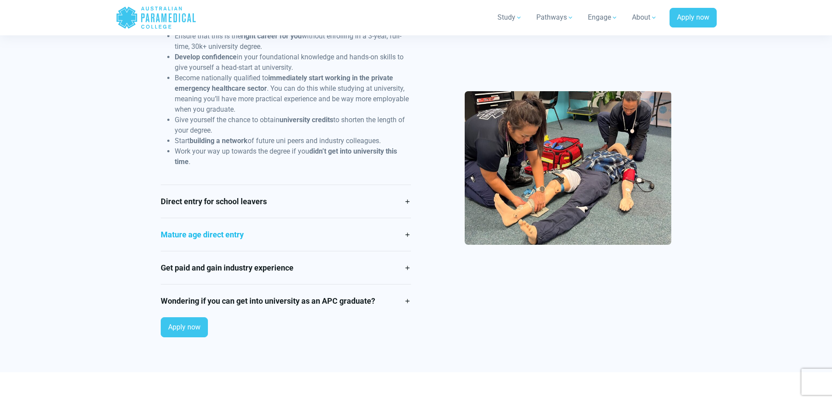
scroll to position [830, 0]
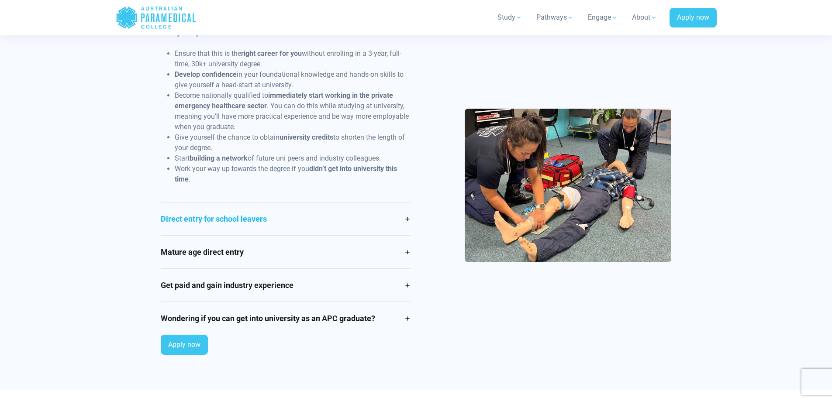
click at [264, 218] on link "Direct entry for school leavers" at bounding box center [286, 219] width 250 height 33
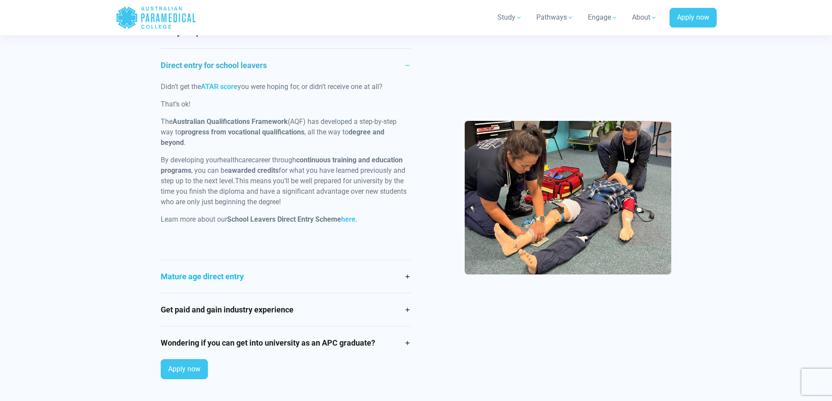
click at [251, 274] on link "Mature age direct entry" at bounding box center [286, 276] width 250 height 33
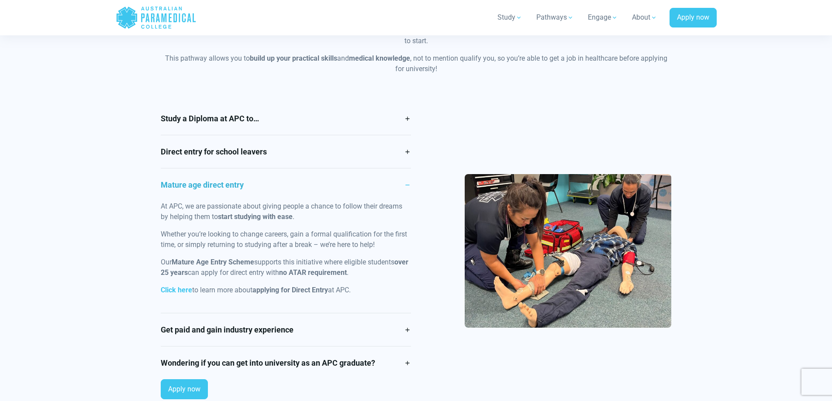
scroll to position [742, 0]
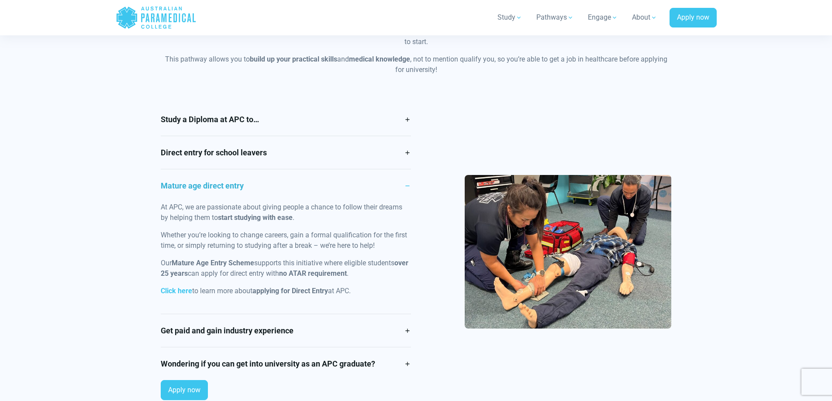
click at [401, 187] on link "Mature age direct entry" at bounding box center [286, 185] width 250 height 33
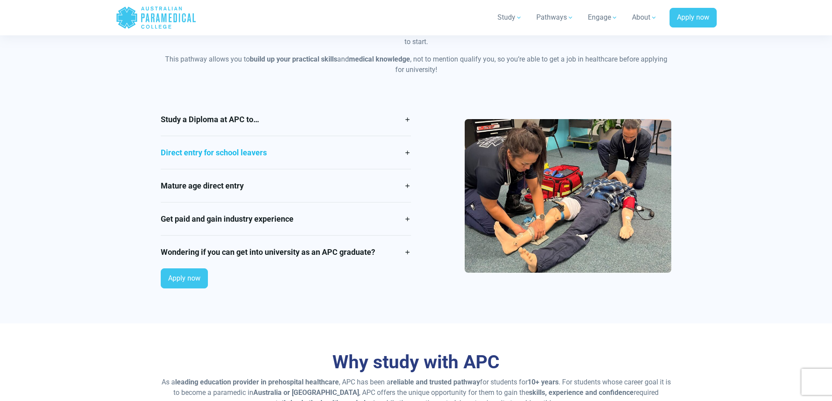
click at [289, 153] on link "Direct entry for school leavers" at bounding box center [286, 152] width 250 height 33
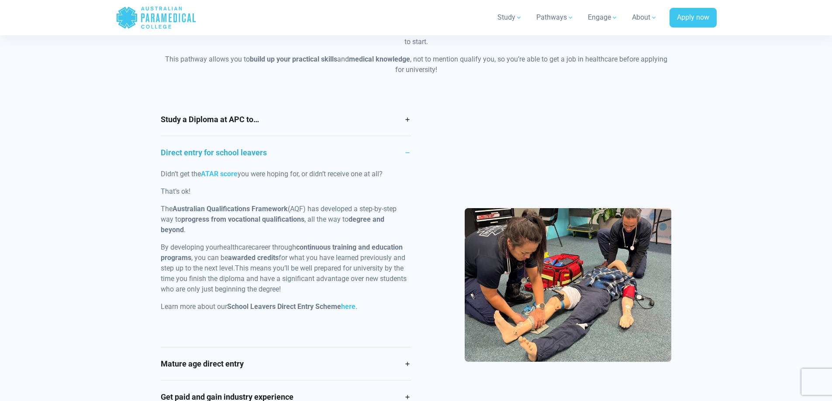
click at [289, 153] on link "Direct entry for school leavers" at bounding box center [286, 152] width 250 height 33
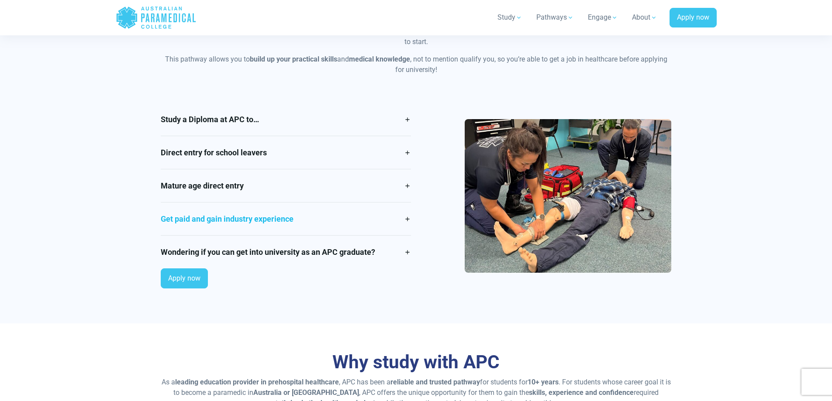
click at [272, 218] on link "Get paid and gain industry experience" at bounding box center [286, 219] width 250 height 33
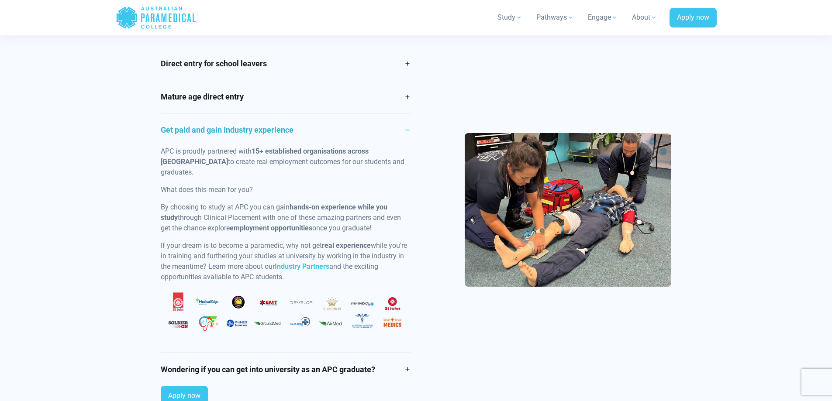
scroll to position [873, 0]
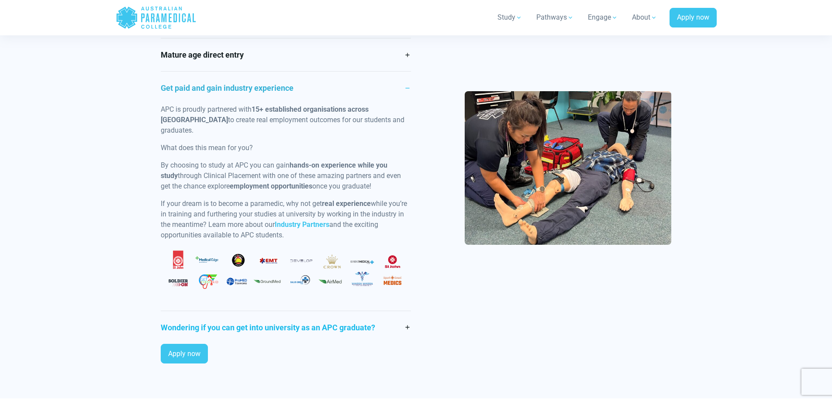
click at [329, 318] on link "Wondering if you can get into university as an APC graduate?" at bounding box center [286, 327] width 250 height 33
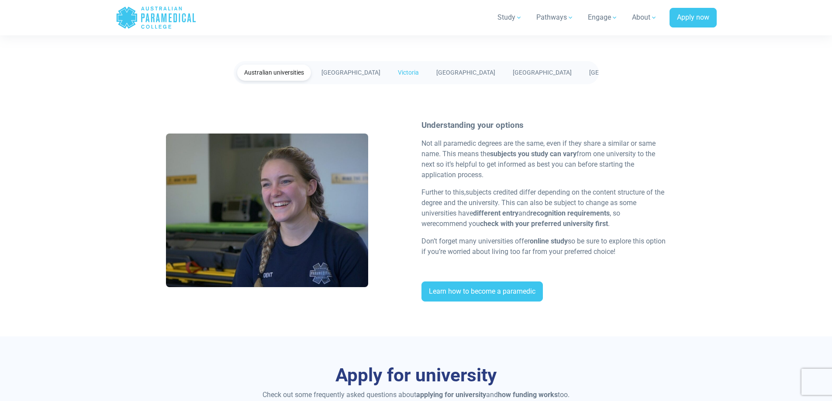
scroll to position [1659, 0]
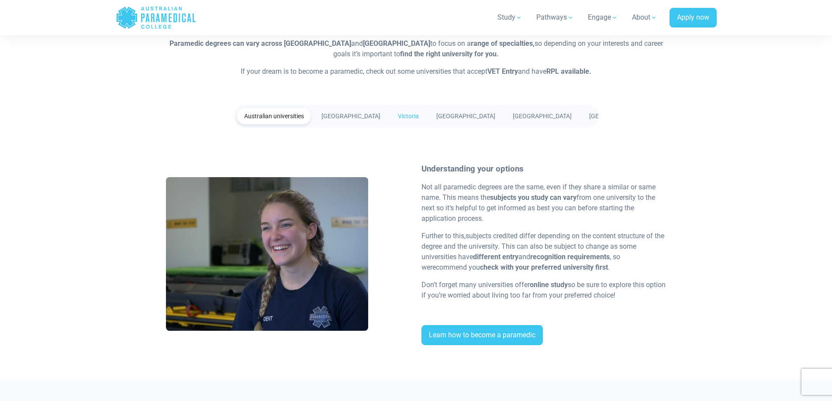
click at [406, 118] on link "Victoria" at bounding box center [408, 116] width 35 height 16
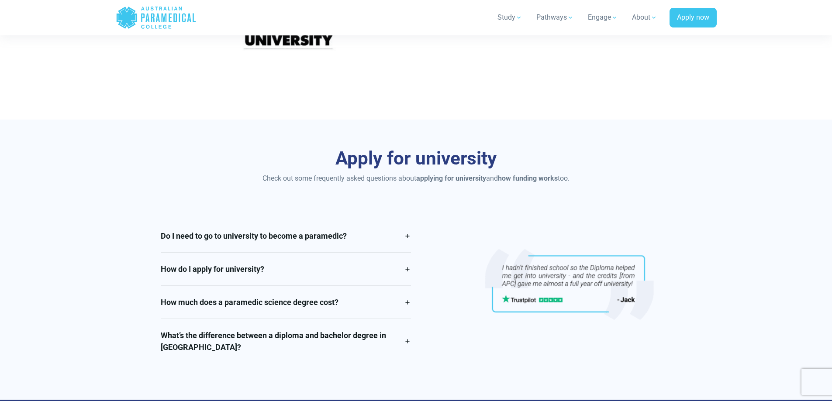
scroll to position [1921, 0]
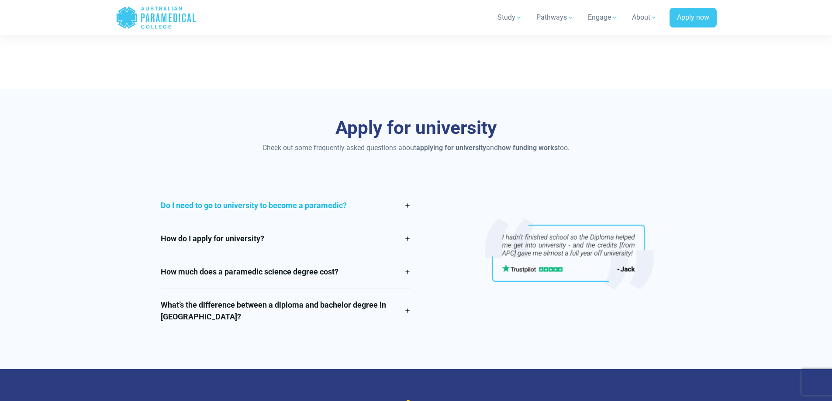
click at [278, 210] on link "Do I need to go to university to become a paramedic?" at bounding box center [286, 205] width 250 height 33
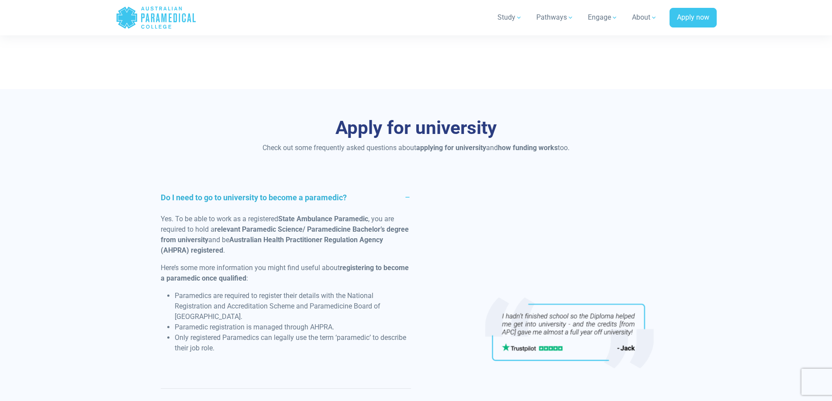
click at [286, 204] on link "Do I need to go to university to become a paramedic?" at bounding box center [286, 197] width 250 height 33
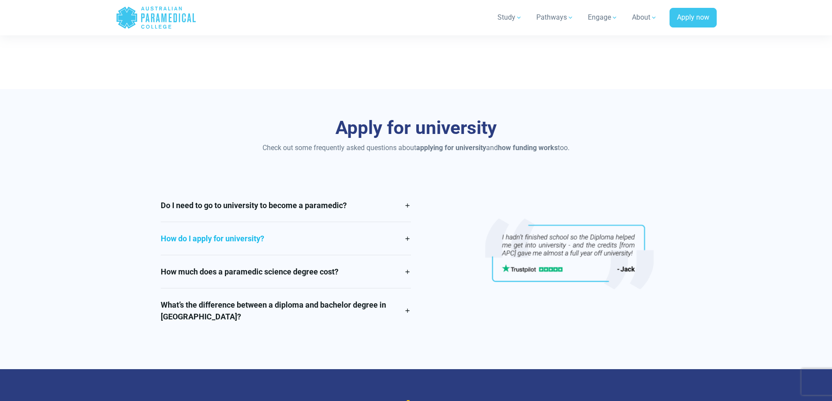
click at [254, 238] on link "How do I apply for university?" at bounding box center [286, 238] width 250 height 33
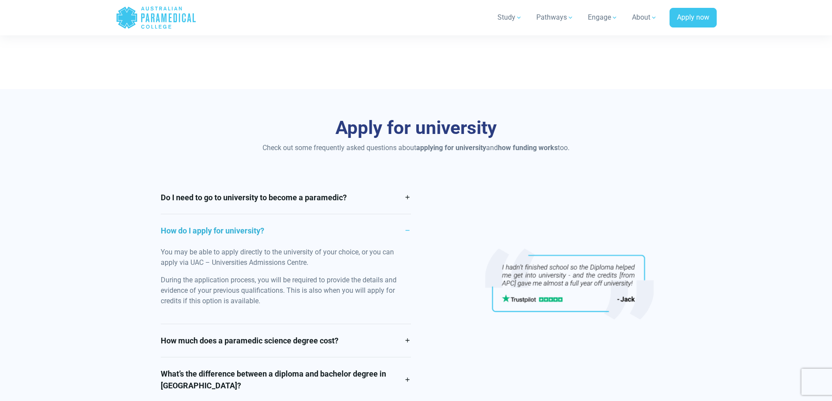
click at [255, 235] on link "How do I apply for university?" at bounding box center [286, 230] width 250 height 33
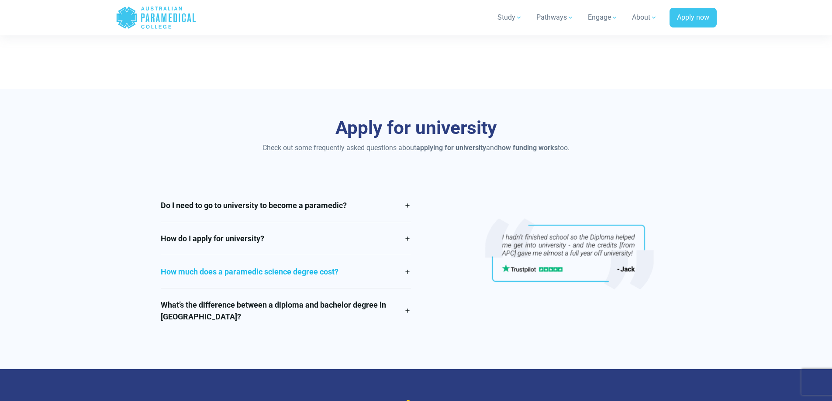
click at [350, 271] on link "How much does a paramedic science degree cost?" at bounding box center [286, 271] width 250 height 33
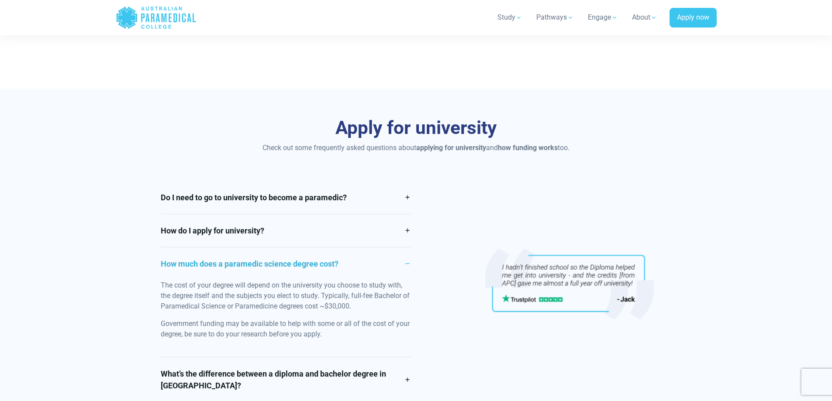
click at [350, 271] on link "How much does a paramedic science degree cost?" at bounding box center [286, 264] width 250 height 33
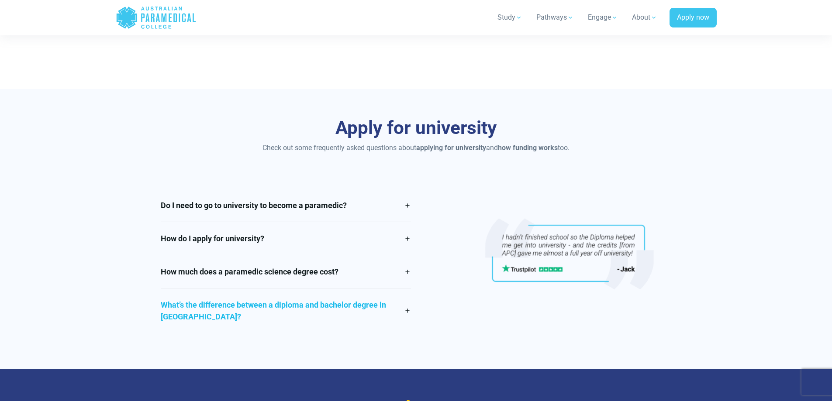
click at [314, 307] on link "What’s the difference between a diploma and bachelor degree in Australia?" at bounding box center [286, 311] width 250 height 45
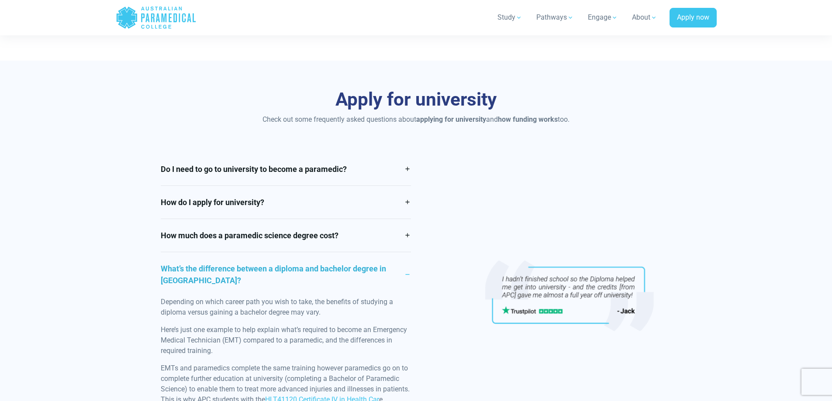
scroll to position [1965, 0]
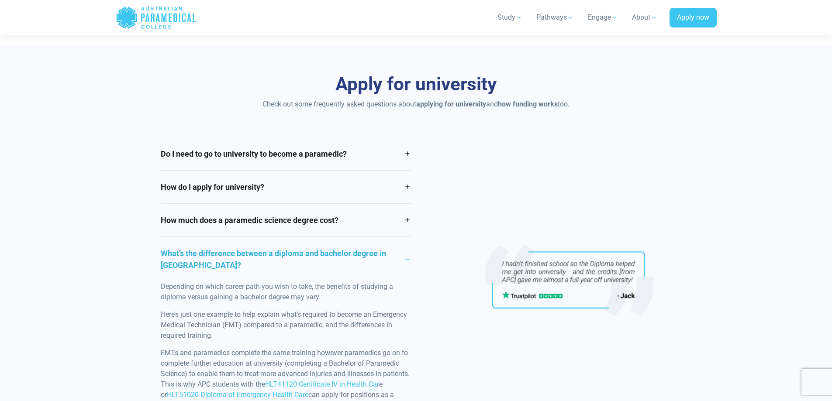
click at [342, 257] on link "What’s the difference between a diploma and bachelor degree in Australia?" at bounding box center [286, 259] width 250 height 45
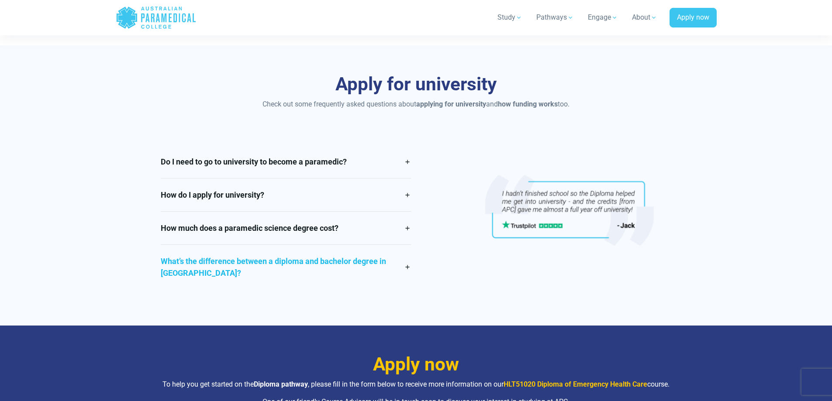
click at [297, 257] on link "What’s the difference between a diploma and bachelor degree in Australia?" at bounding box center [286, 267] width 250 height 45
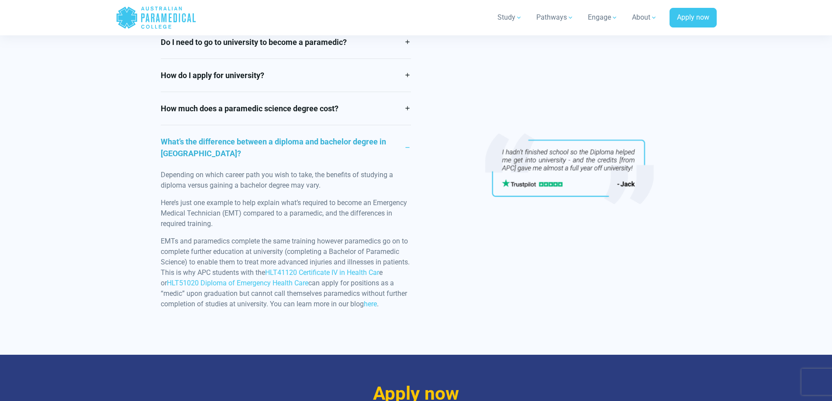
scroll to position [2096, 0]
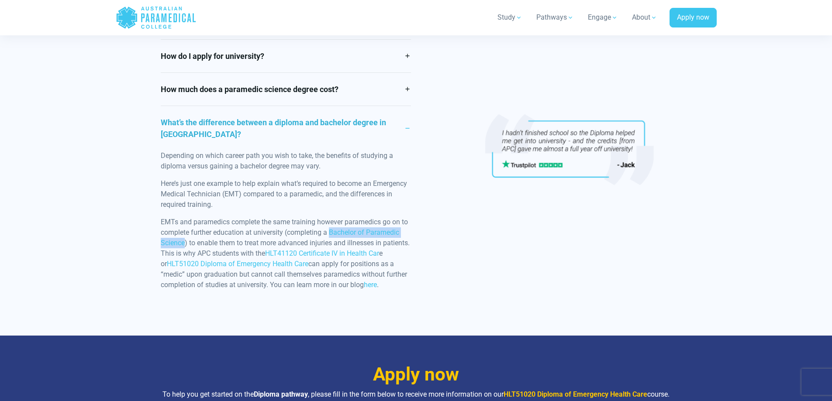
drag, startPoint x: 331, startPoint y: 232, endPoint x: 185, endPoint y: 243, distance: 146.7
click at [185, 243] on p "EMTs and paramedics complete the same training however paramedics go on to comp…" at bounding box center [286, 253] width 250 height 73
copy p "Bachelor of Paramedic Science"
click at [657, 254] on div "Do I need to go to university to become a paramedic? Yes. To be able to work as…" at bounding box center [415, 157] width 521 height 301
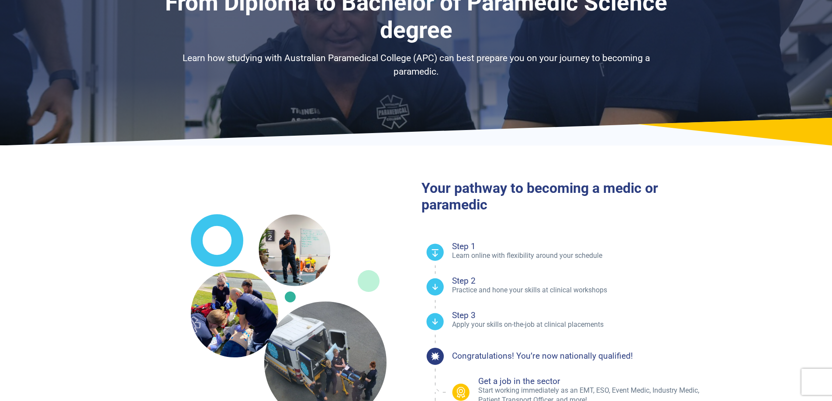
scroll to position [0, 0]
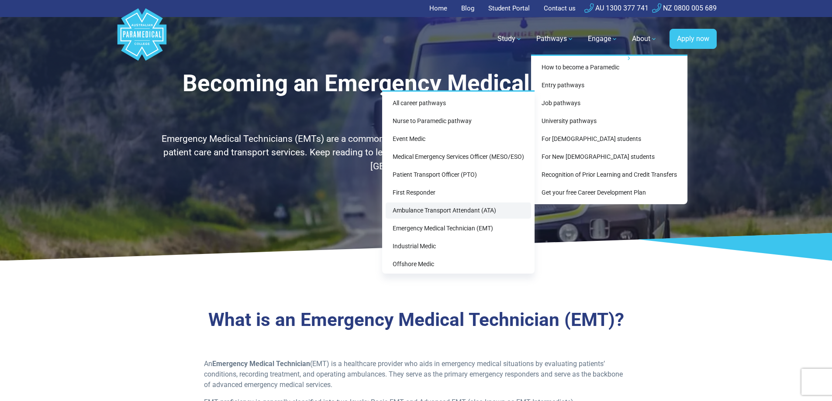
click at [426, 211] on link "Ambulance Transport Attendant (ATA)" at bounding box center [458, 211] width 145 height 16
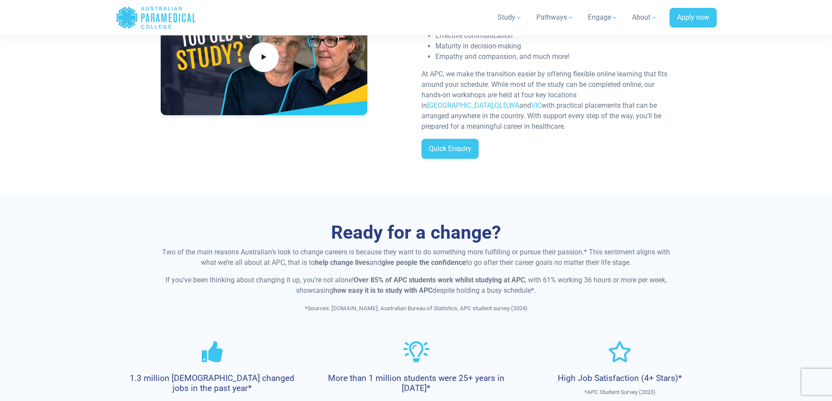
scroll to position [62, 0]
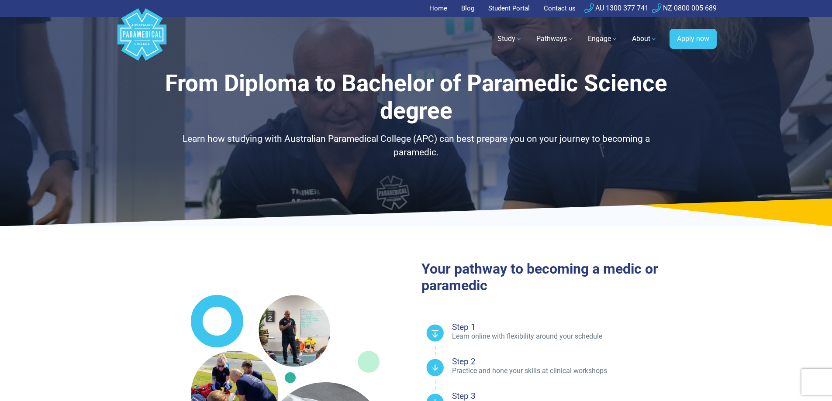
select select "**********"
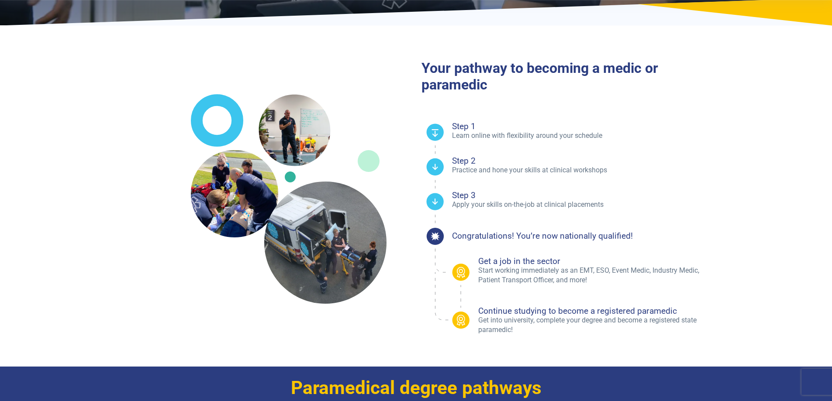
scroll to position [393, 0]
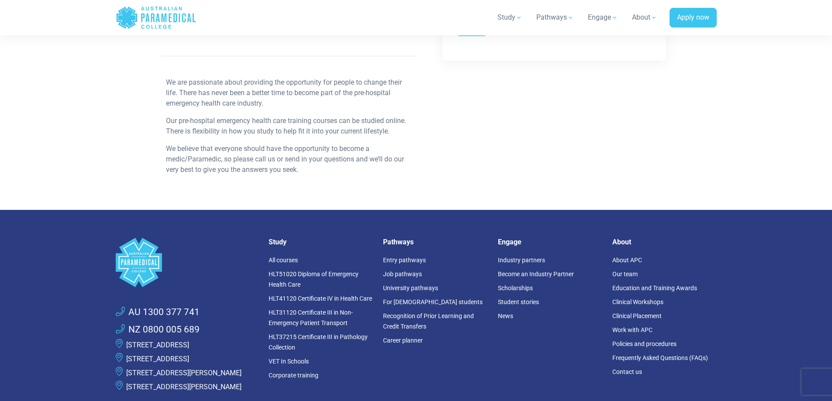
scroll to position [437, 0]
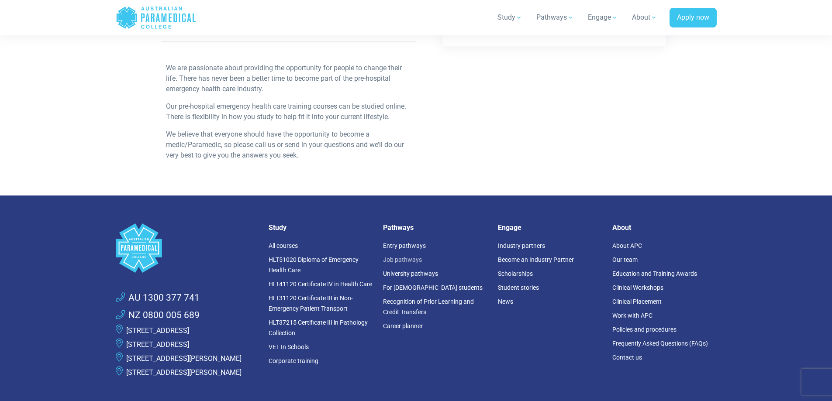
click at [404, 261] on link "Job pathways" at bounding box center [402, 259] width 39 height 7
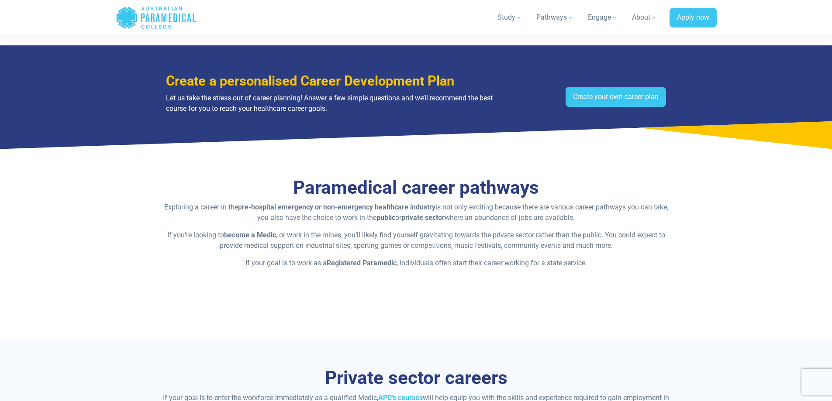
scroll to position [437, 0]
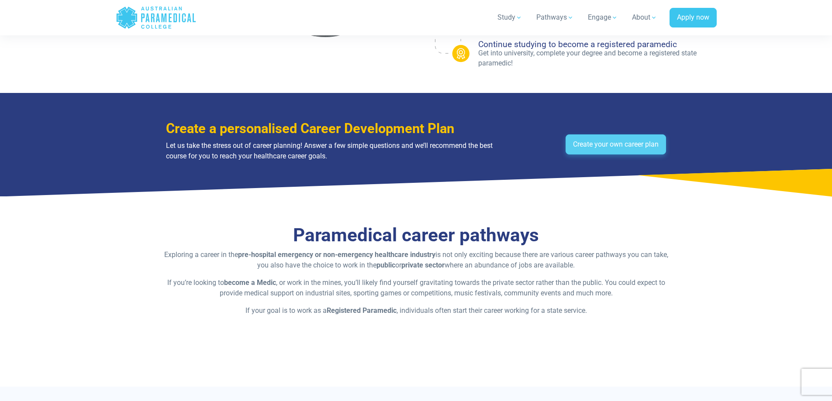
click at [586, 144] on link "Create your own career plan" at bounding box center [616, 145] width 100 height 20
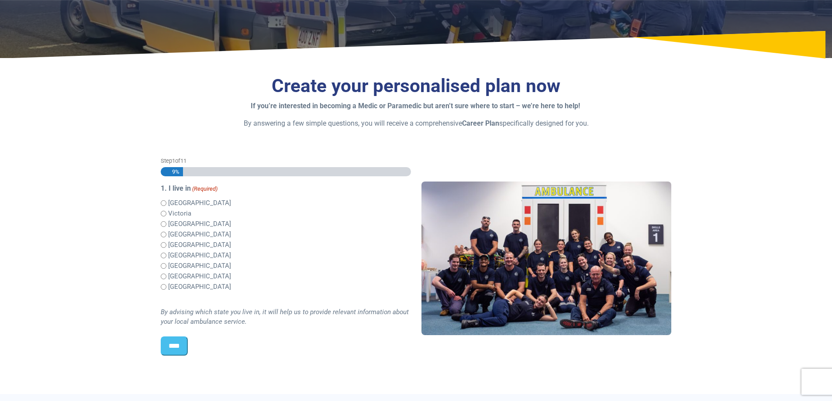
scroll to position [131, 0]
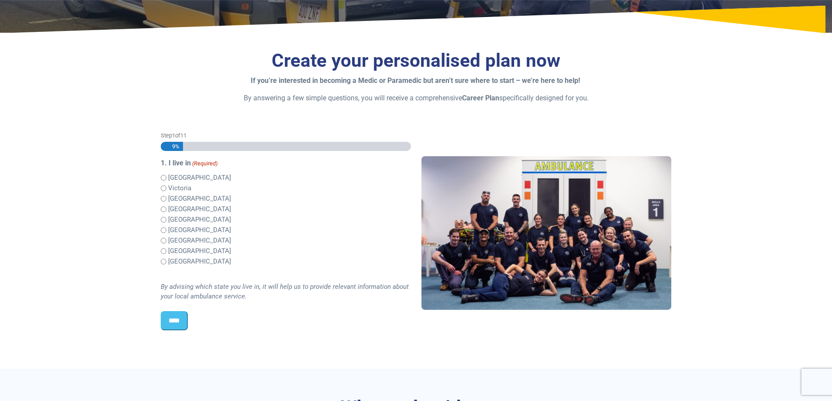
click at [172, 322] on input "****" at bounding box center [174, 320] width 27 height 19
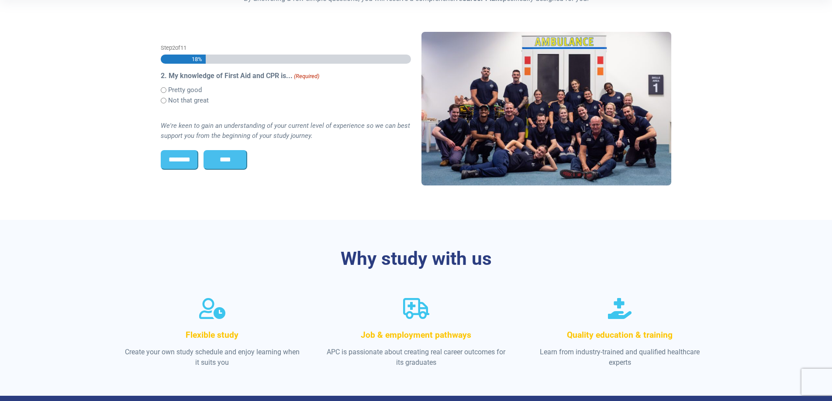
scroll to position [0, 0]
click at [243, 165] on input "****" at bounding box center [225, 159] width 44 height 19
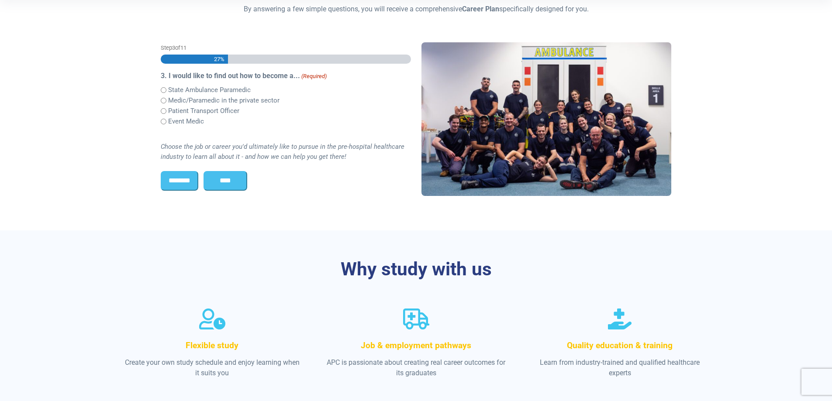
click at [223, 185] on input "****" at bounding box center [225, 180] width 44 height 19
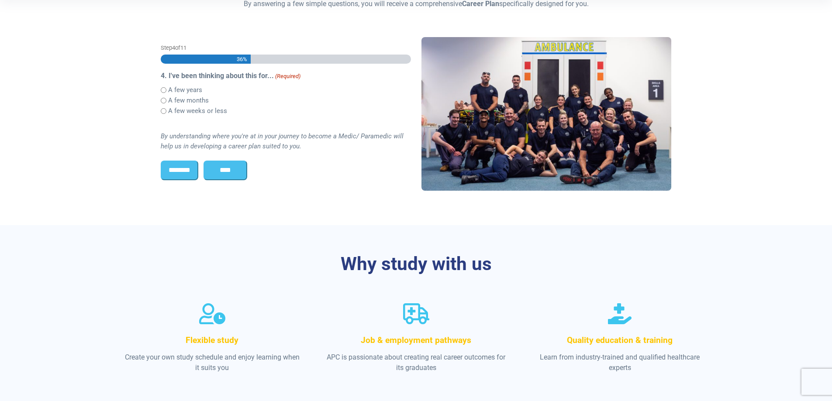
click at [225, 166] on input "****" at bounding box center [225, 170] width 44 height 19
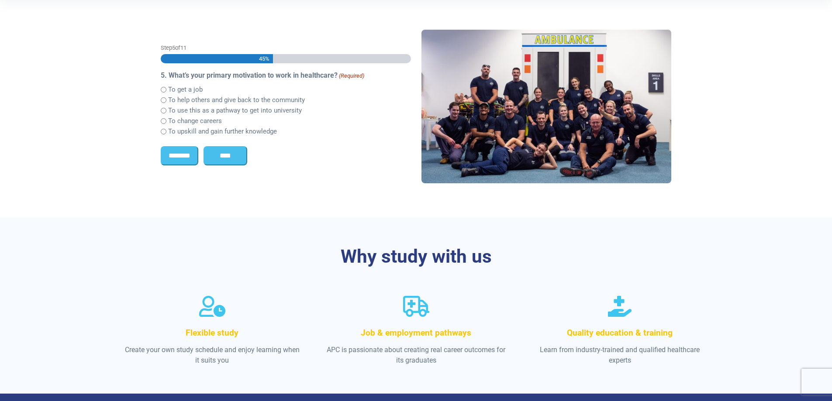
scroll to position [0, 0]
click at [224, 155] on input "****" at bounding box center [225, 155] width 44 height 19
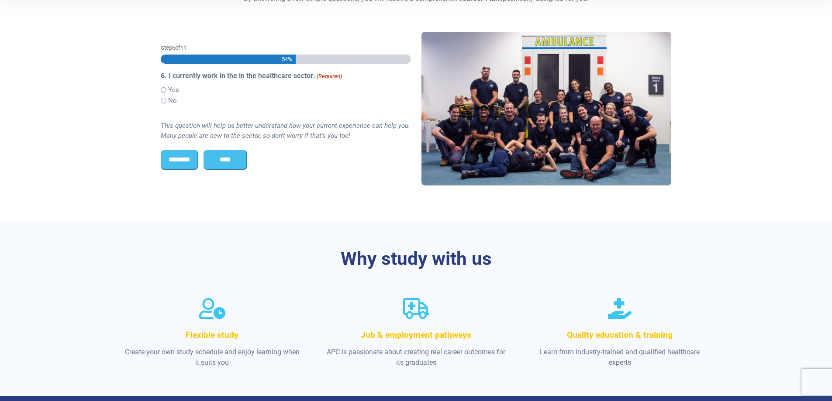
click at [231, 163] on input "****" at bounding box center [225, 159] width 44 height 19
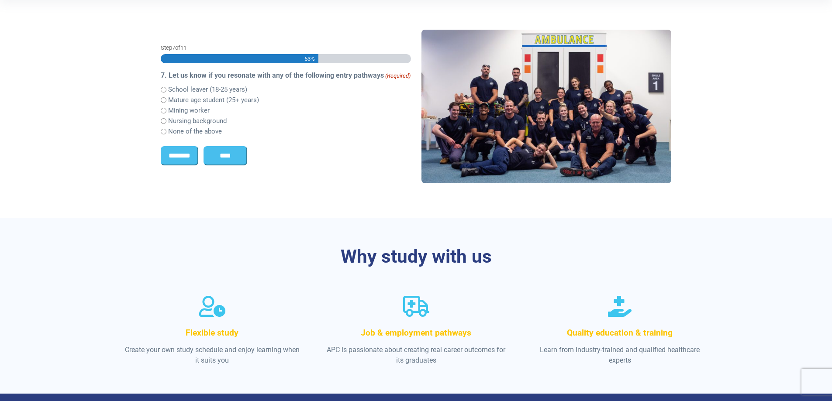
click at [228, 158] on input "****" at bounding box center [225, 155] width 44 height 19
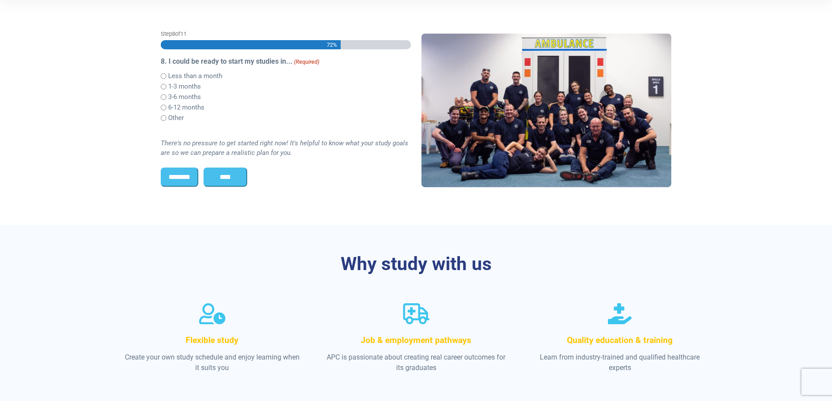
scroll to position [219, 0]
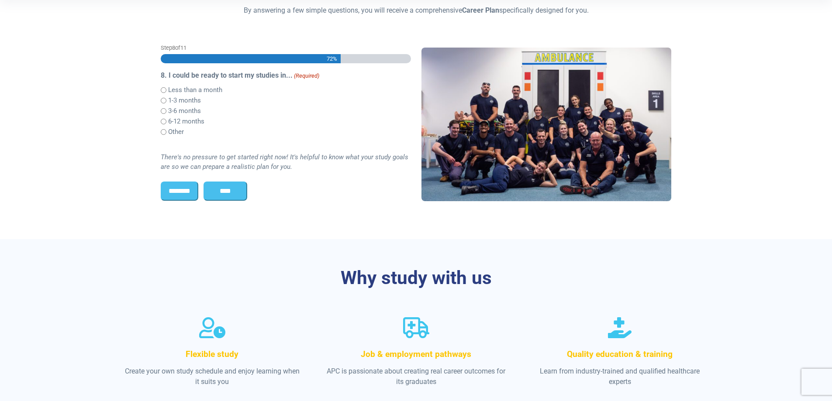
click at [220, 192] on input "****" at bounding box center [225, 191] width 44 height 19
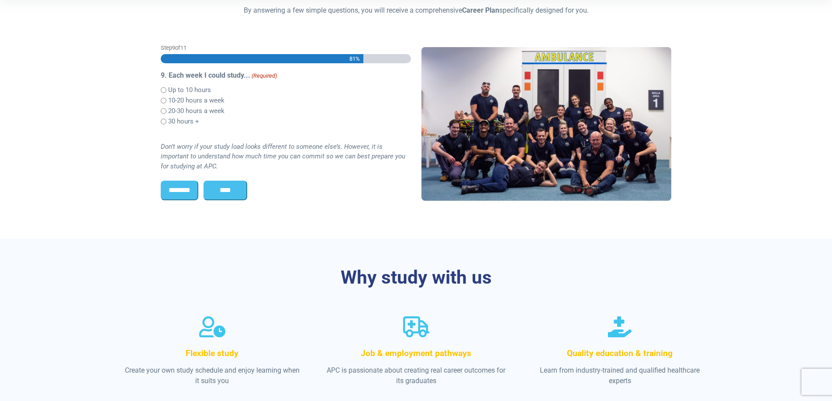
scroll to position [0, 0]
click at [241, 187] on input "****" at bounding box center [225, 190] width 44 height 19
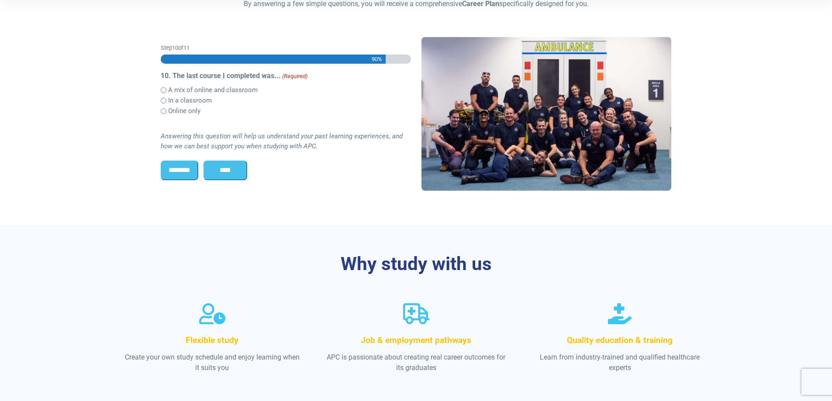
click at [231, 169] on input "****" at bounding box center [225, 170] width 44 height 19
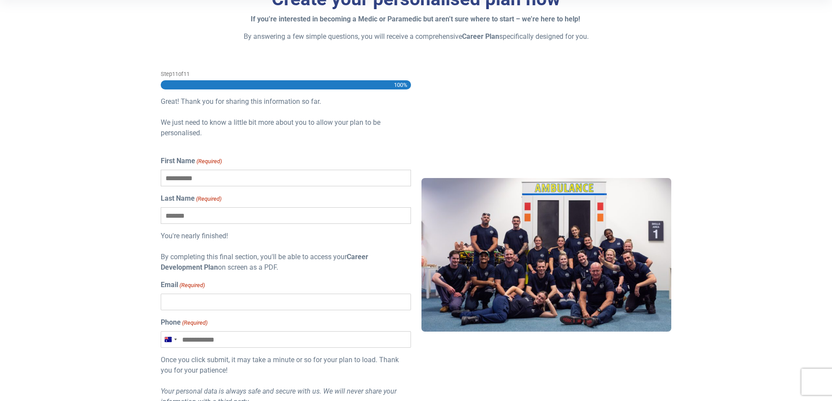
scroll to position [175, 0]
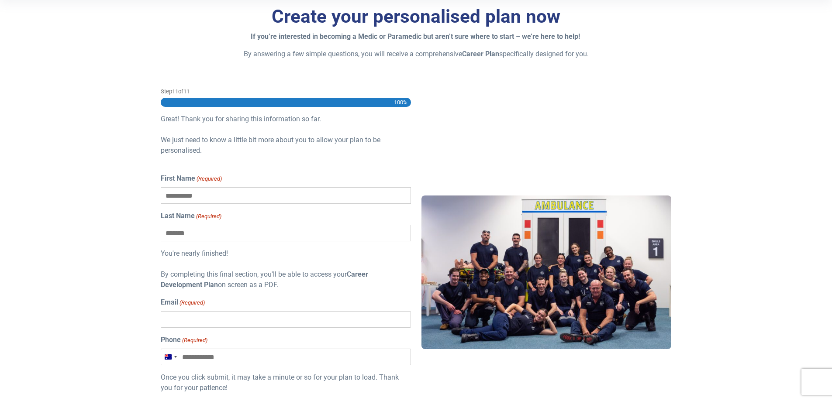
click at [179, 200] on input "First Name (Required)" at bounding box center [286, 195] width 250 height 17
type input "*"
type input "*****"
type input "********"
click at [224, 315] on input "Email (Required)" at bounding box center [286, 319] width 250 height 17
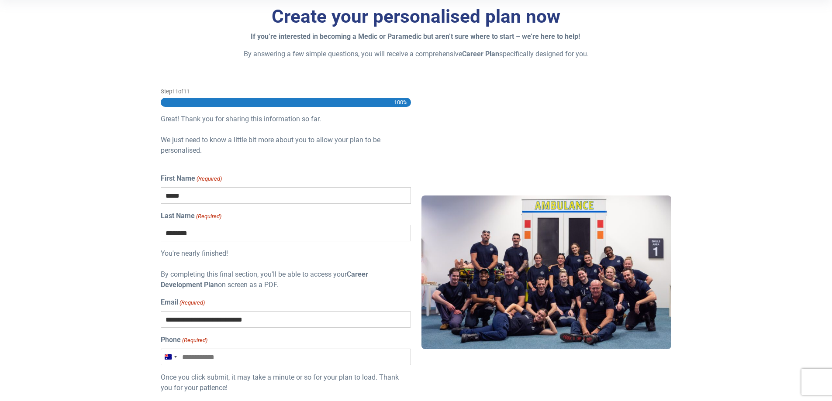
type input "**********"
click at [221, 359] on input "Phone (Required)" at bounding box center [286, 357] width 250 height 17
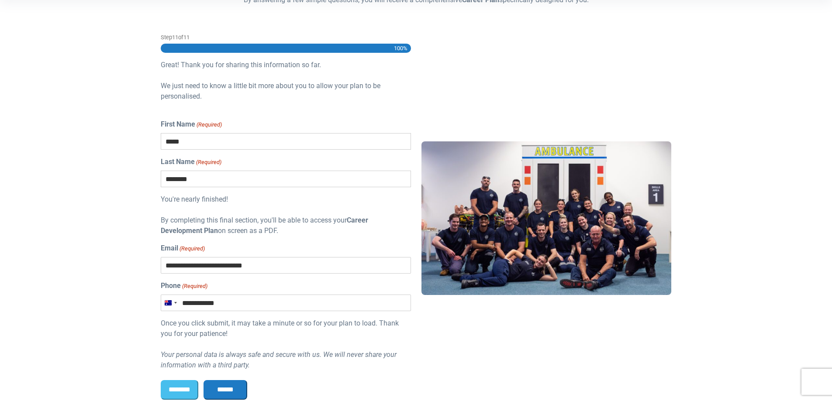
scroll to position [306, 0]
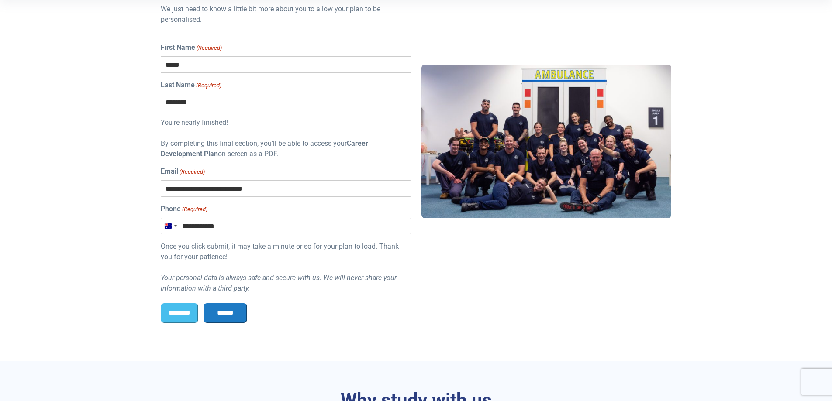
type input "**********"
click at [229, 313] on input "******" at bounding box center [225, 313] width 44 height 19
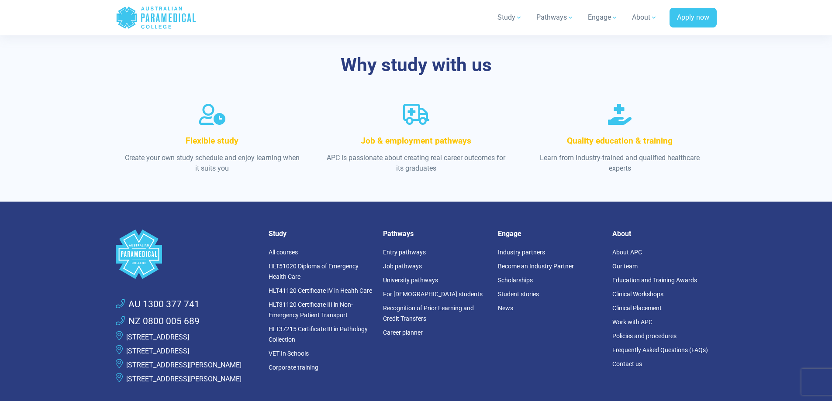
scroll to position [743, 0]
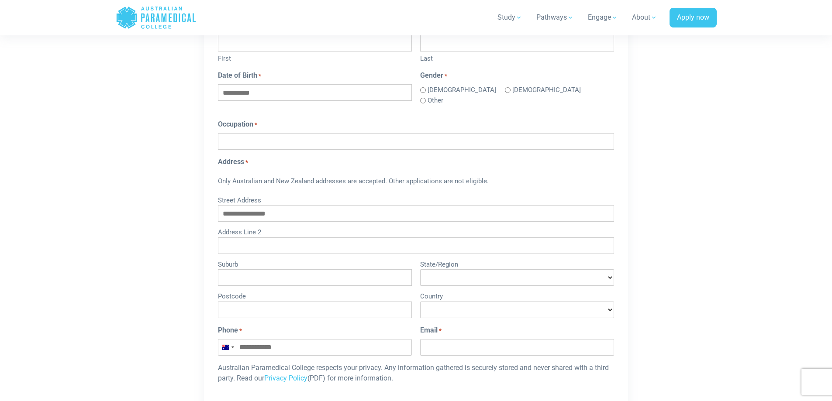
scroll to position [568, 0]
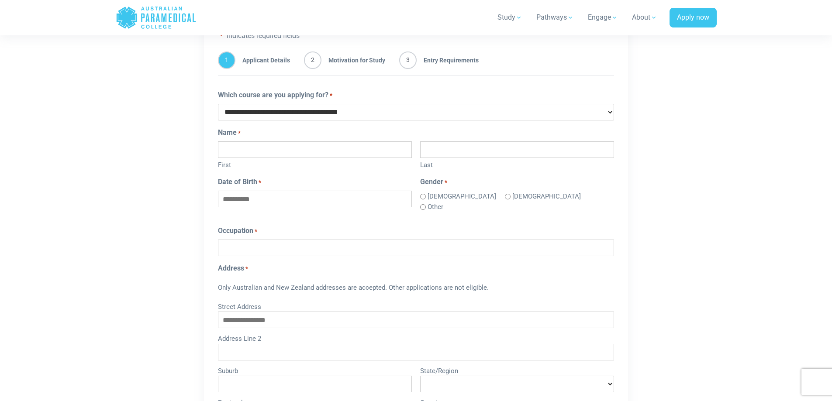
click at [22, 189] on section "**********" at bounding box center [416, 265] width 832 height 655
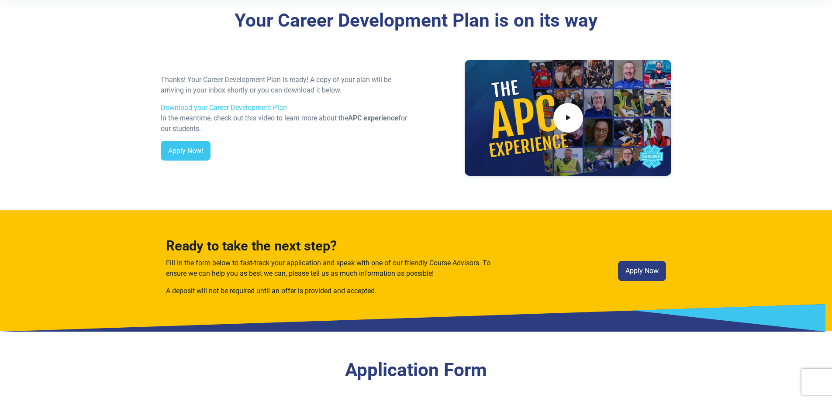
scroll to position [0, 0]
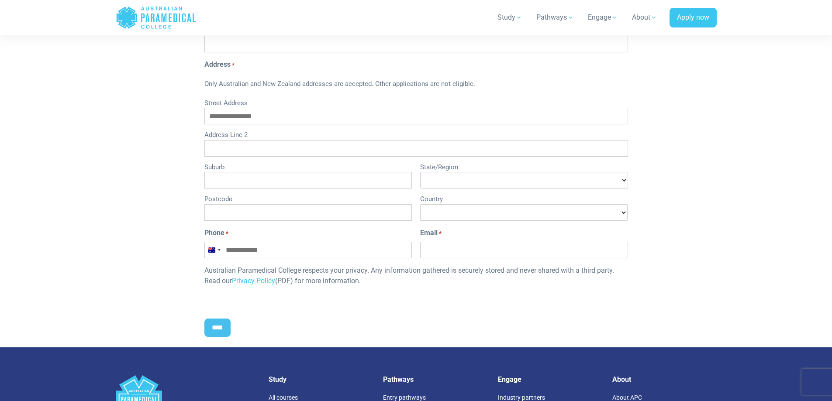
scroll to position [655, 0]
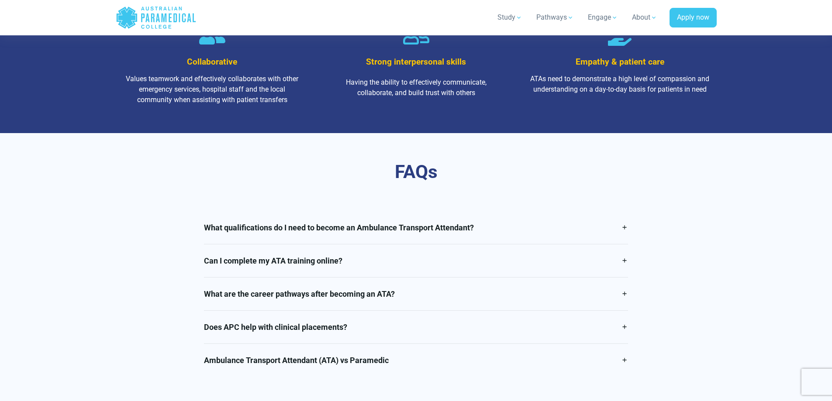
scroll to position [1397, 0]
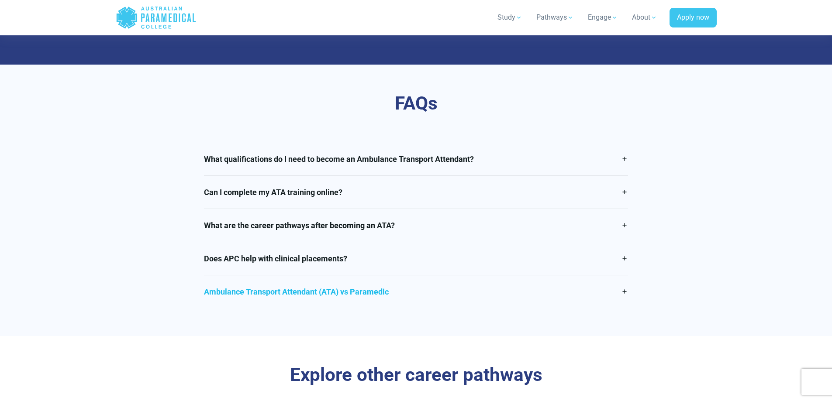
click at [361, 298] on link "Ambulance Transport Attendant (ATA) vs Paramedic" at bounding box center [416, 292] width 424 height 33
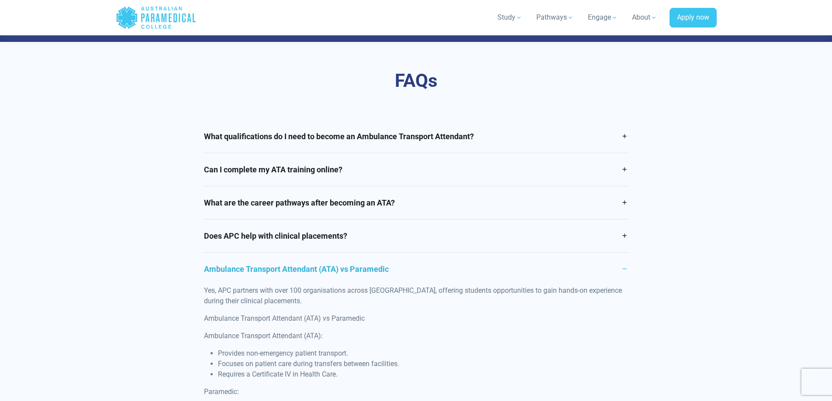
scroll to position [1441, 0]
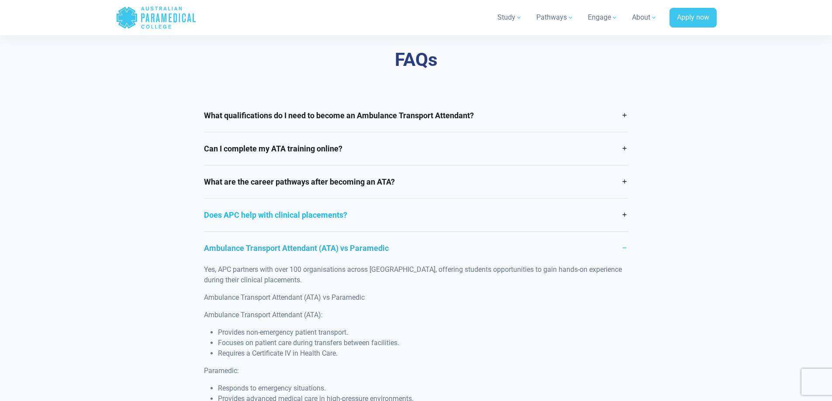
click at [290, 228] on link "Does APC help with clinical placements?" at bounding box center [416, 215] width 424 height 33
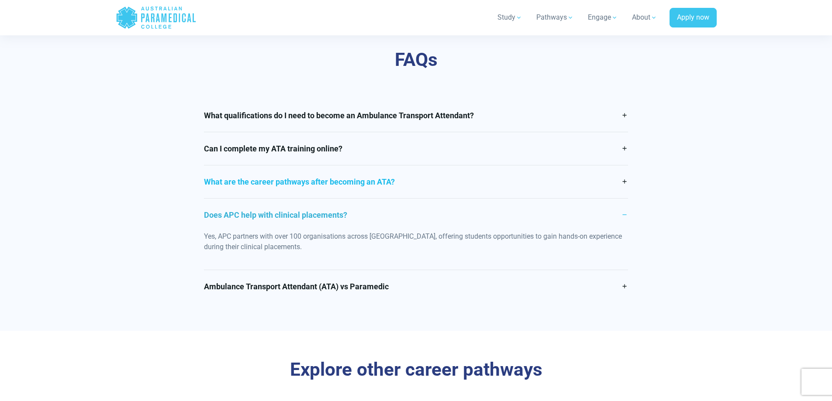
click at [294, 195] on link "What are the career pathways after becoming an ATA?" at bounding box center [416, 182] width 424 height 33
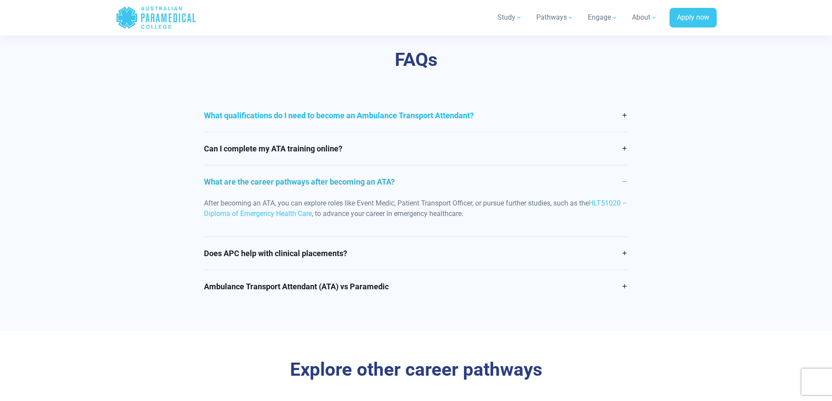
click at [299, 125] on link "What qualifications do I need to become an Ambulance Transport Attendant?" at bounding box center [416, 115] width 424 height 33
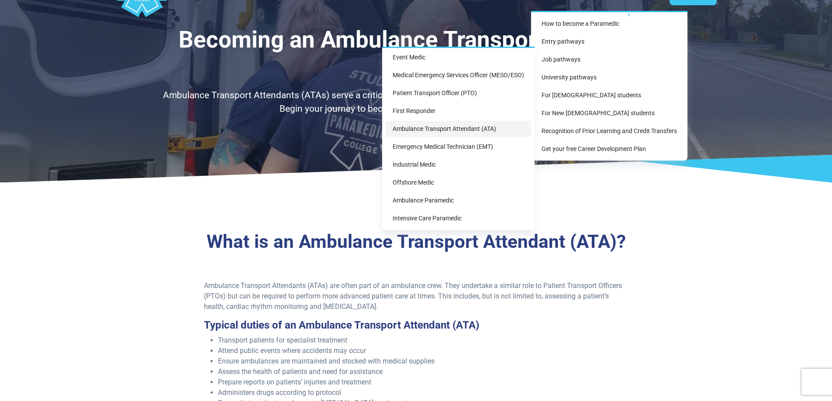
scroll to position [0, 0]
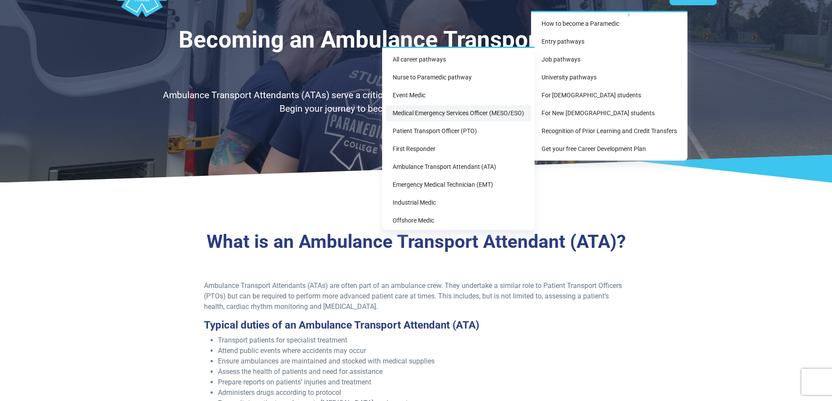
click at [423, 115] on link "Medical Emergency Services Officer (MESO/ESO)" at bounding box center [458, 113] width 145 height 16
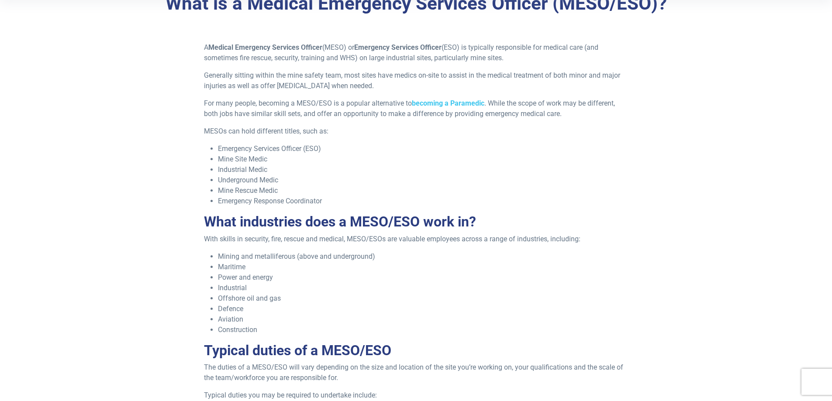
scroll to position [262, 0]
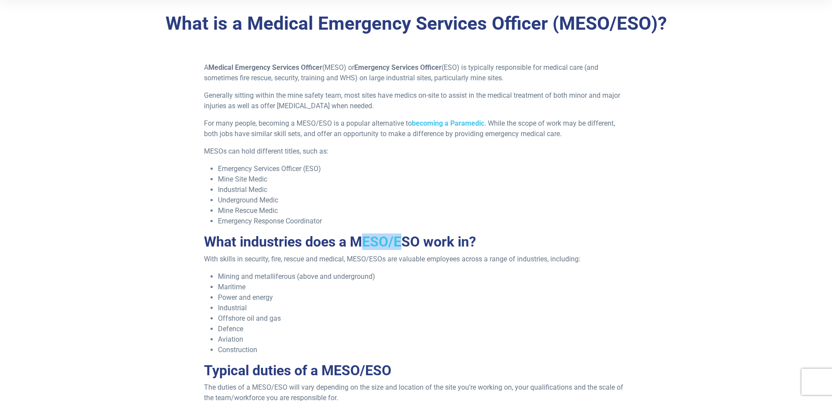
drag, startPoint x: 357, startPoint y: 241, endPoint x: 399, endPoint y: 240, distance: 41.9
click at [399, 240] on h2 "What industries does a MESO/ESO work in?" at bounding box center [416, 242] width 424 height 17
drag, startPoint x: 418, startPoint y: 241, endPoint x: 355, endPoint y: 240, distance: 63.8
click at [355, 240] on h2 "What industries does a MESO/ESO work in?" at bounding box center [416, 242] width 424 height 17
copy h2 "MESO/ESO"
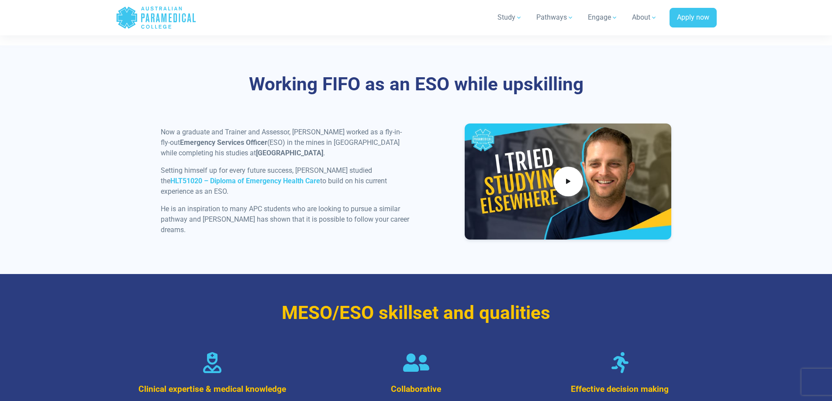
scroll to position [786, 0]
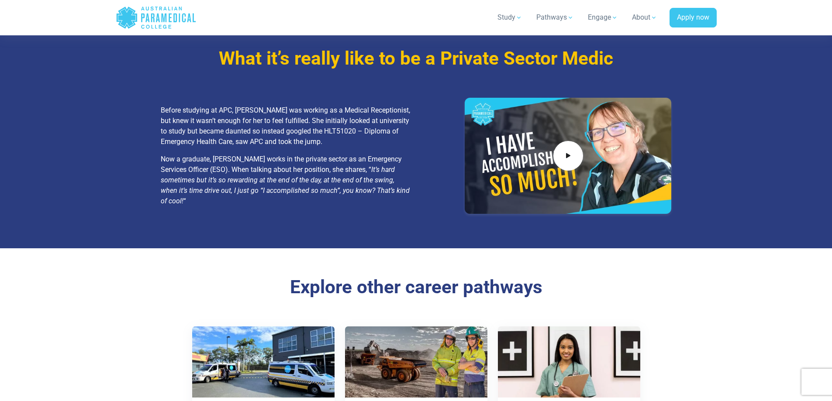
scroll to position [1528, 0]
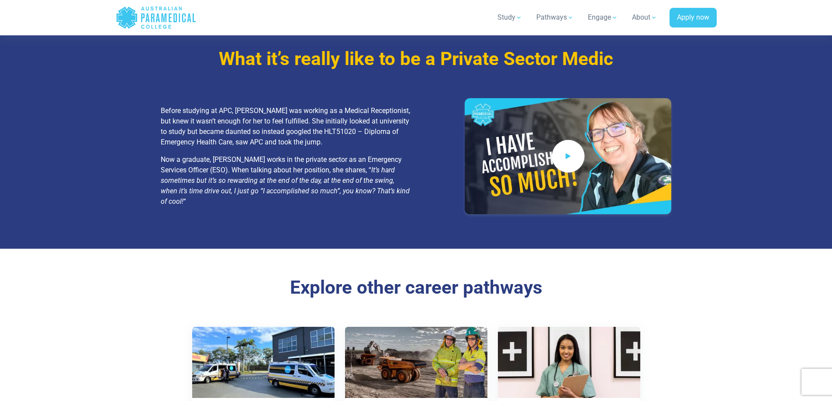
click at [566, 149] on icon at bounding box center [568, 156] width 10 height 14
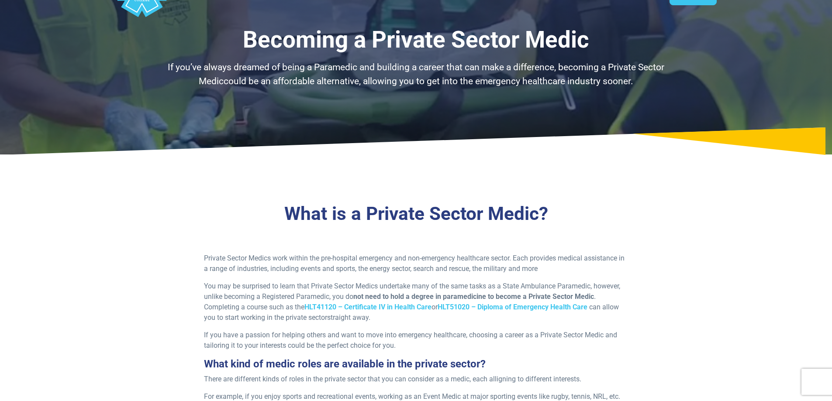
scroll to position [0, 0]
